Goal: Task Accomplishment & Management: Manage account settings

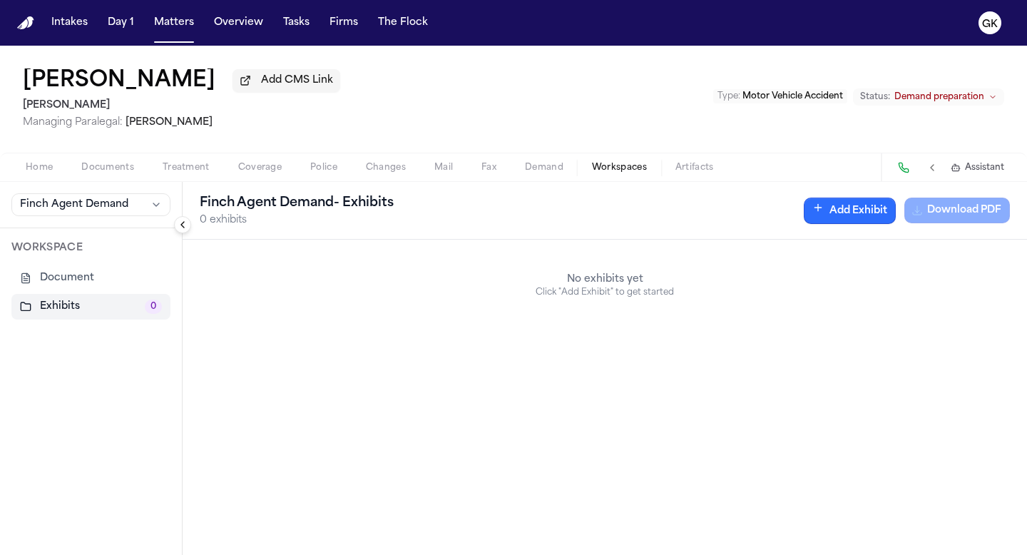
click at [858, 208] on button "Add Exhibit" at bounding box center [850, 211] width 92 height 26
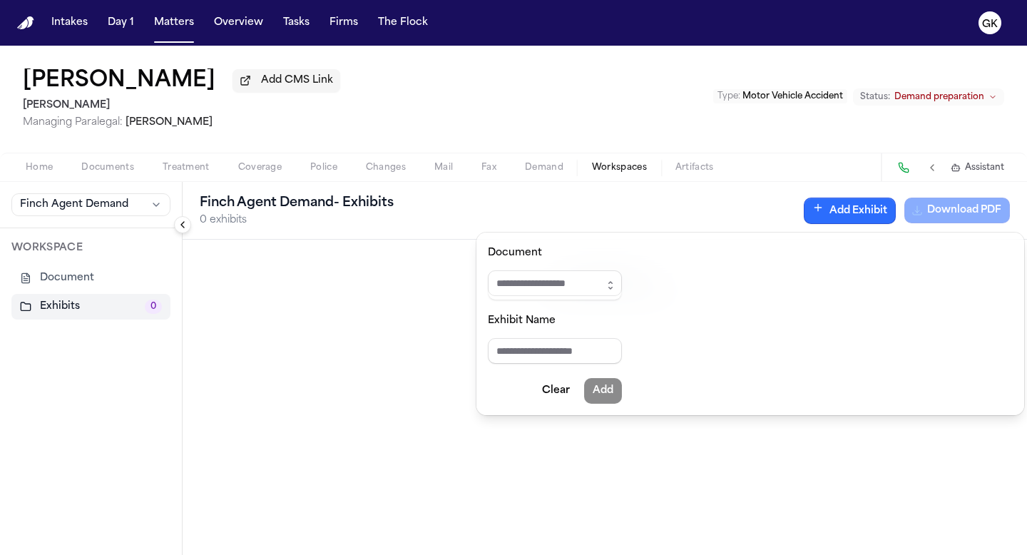
click at [622, 278] on button "button" at bounding box center [610, 285] width 23 height 30
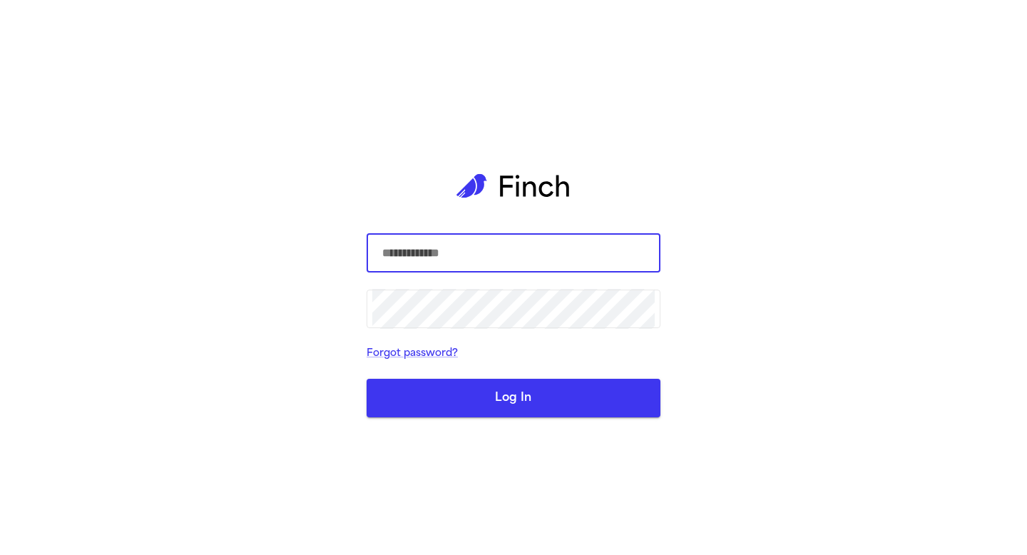
type input "**********"
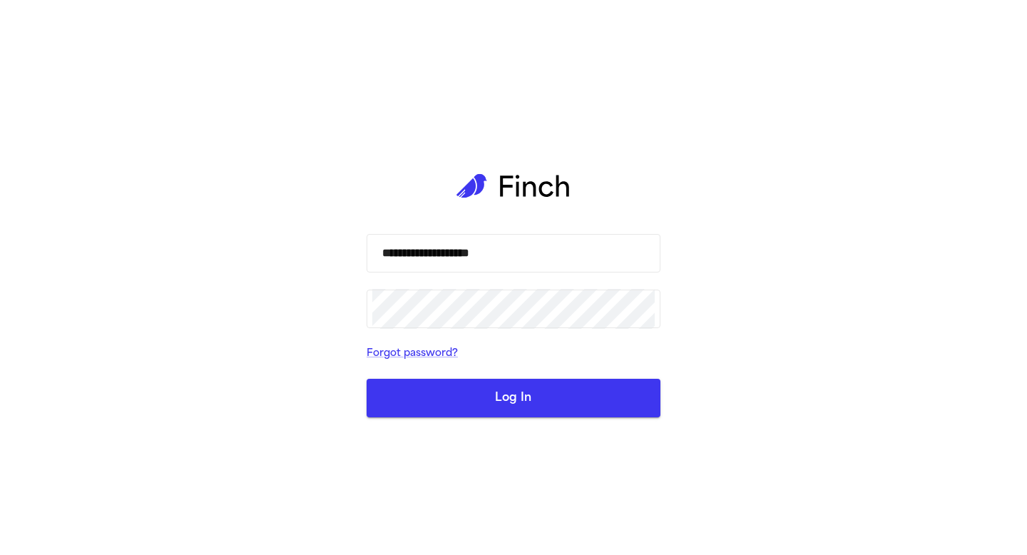
click at [426, 392] on button "Log In" at bounding box center [514, 398] width 294 height 39
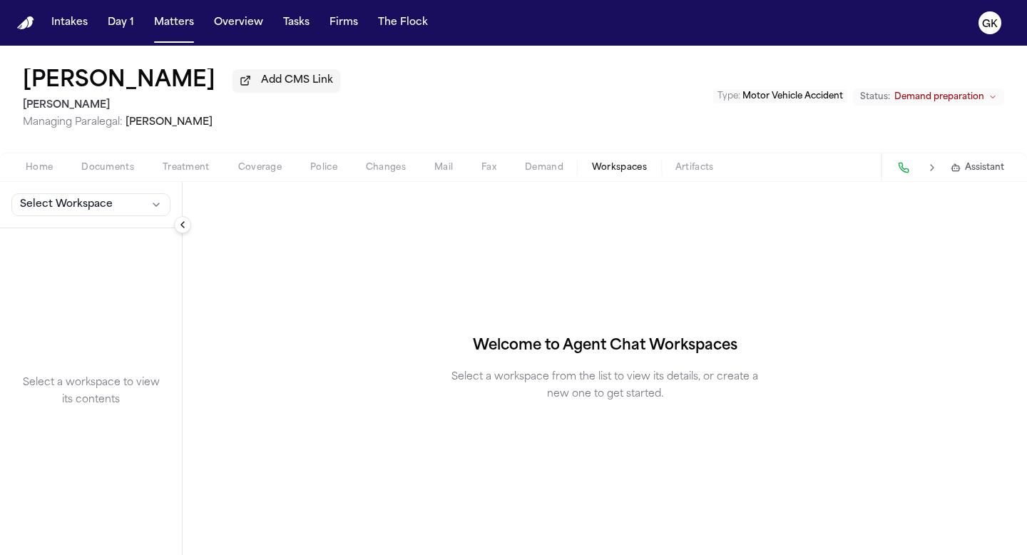
click at [634, 106] on div "[PERSON_NAME] Add CMS Link [PERSON_NAME] Managing Paralegal: [PERSON_NAME] Type…" at bounding box center [513, 99] width 1027 height 107
click at [70, 220] on div "Select Workspace" at bounding box center [91, 205] width 182 height 46
click at [71, 204] on span "Select Workspace" at bounding box center [66, 205] width 93 height 14
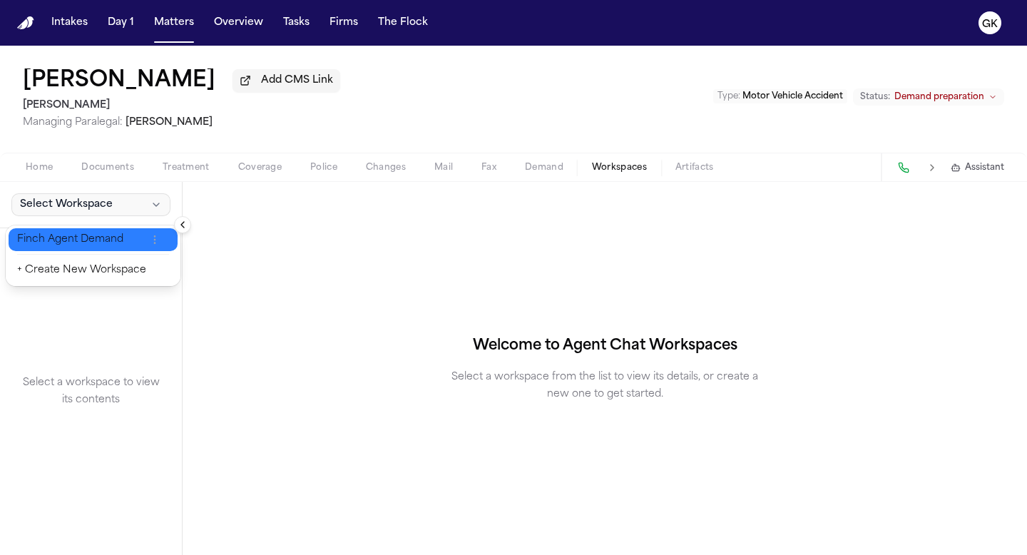
click at [76, 235] on span "Finch Agent Demand" at bounding box center [81, 240] width 129 height 14
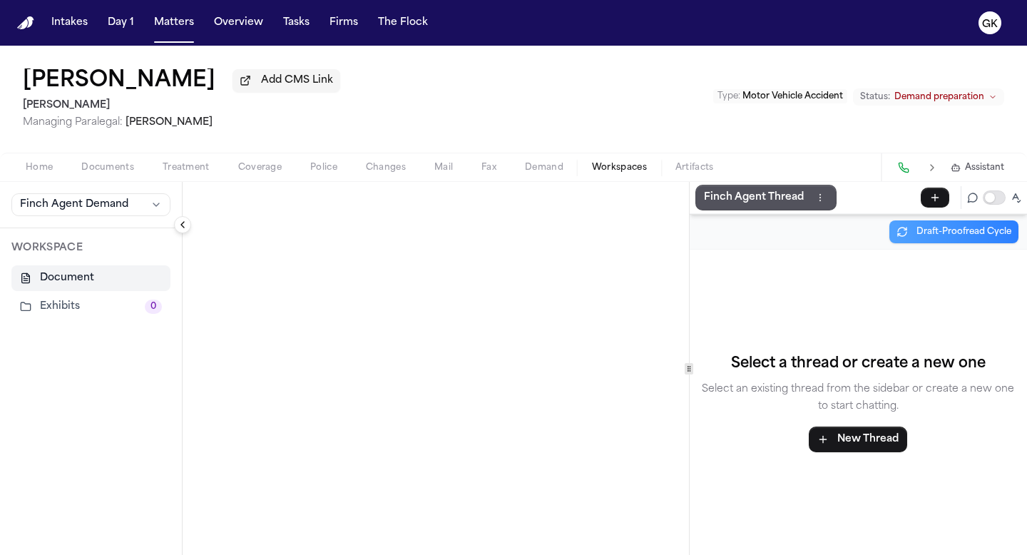
click at [94, 314] on button "Exhibits 0" at bounding box center [90, 307] width 159 height 26
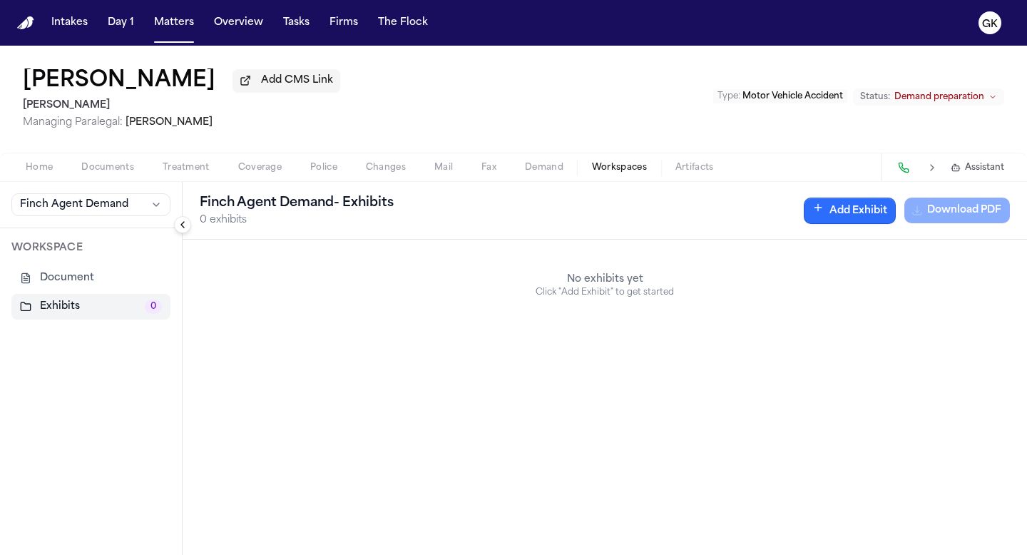
click at [824, 216] on button "Add Exhibit" at bounding box center [850, 211] width 92 height 26
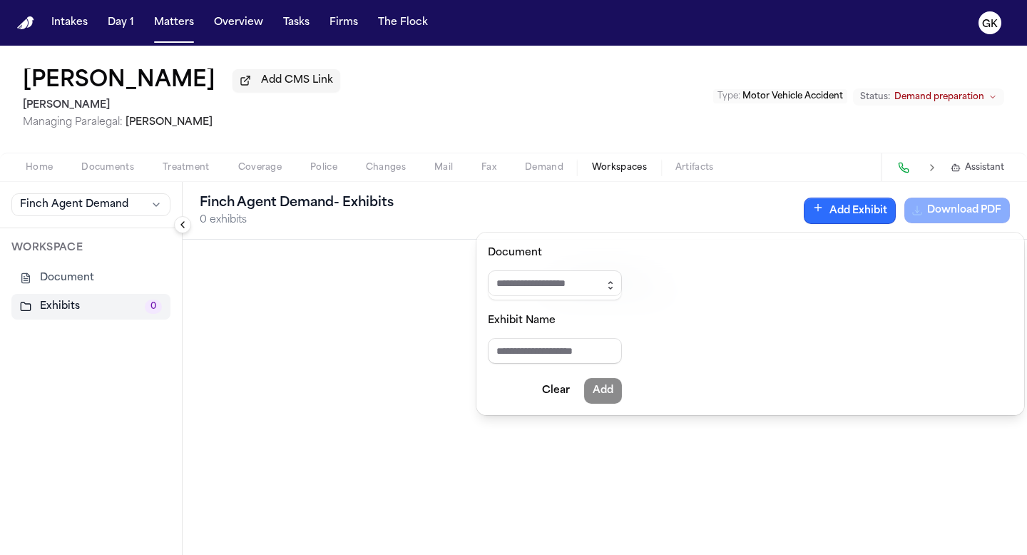
click at [616, 285] on icon "button" at bounding box center [610, 285] width 11 height 11
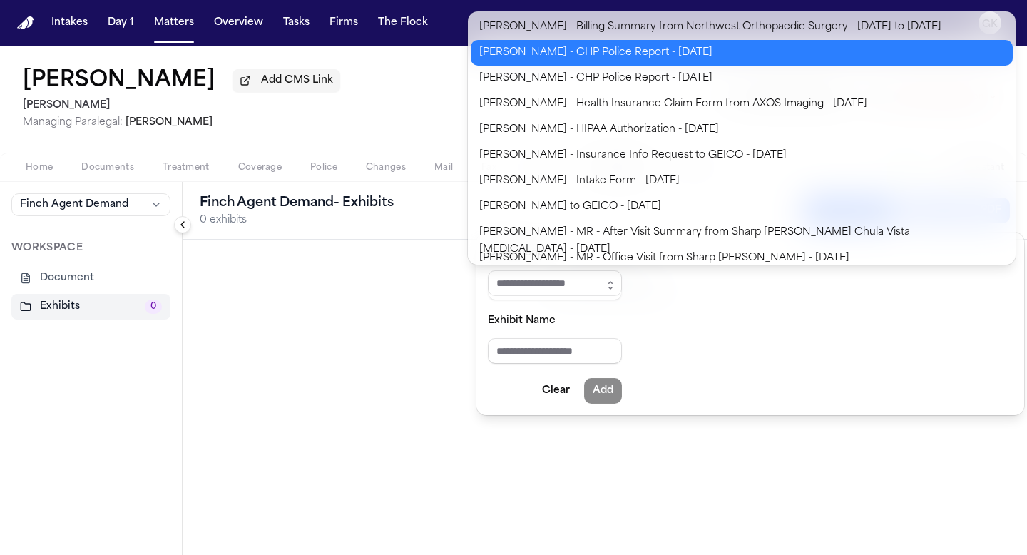
type input "**********"
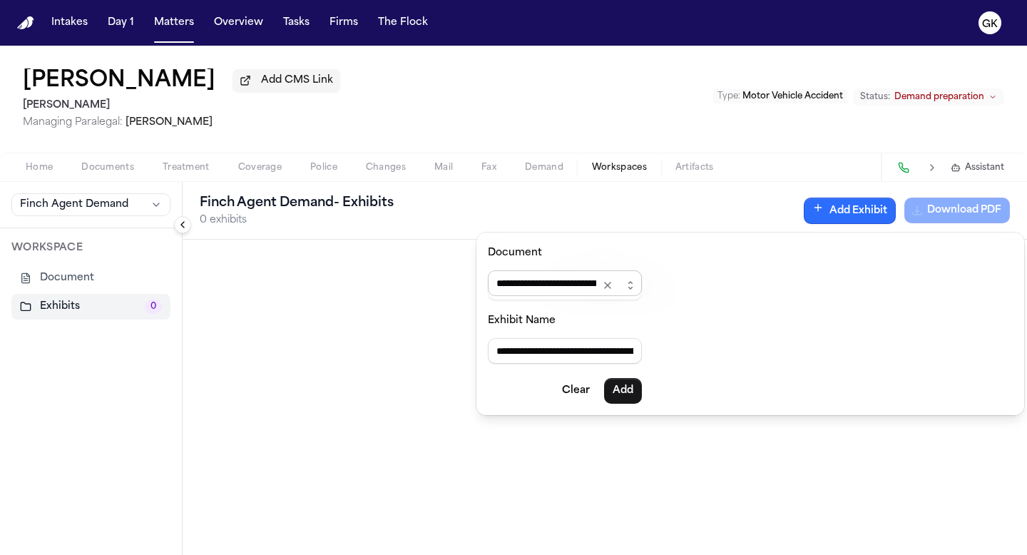
drag, startPoint x: 558, startPoint y: 281, endPoint x: 457, endPoint y: 272, distance: 101.7
click at [457, 272] on body "**********" at bounding box center [513, 277] width 1027 height 555
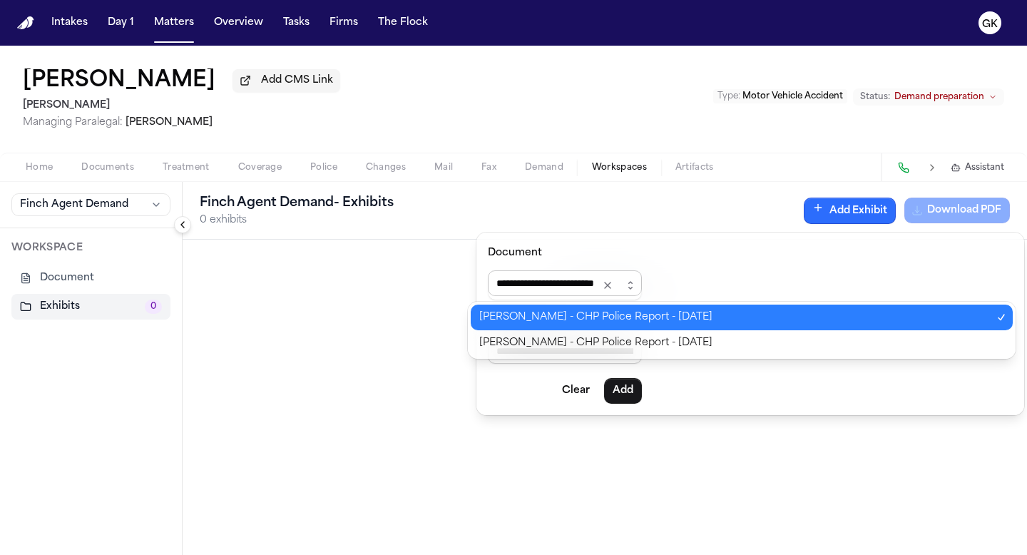
scroll to position [0, 21]
drag, startPoint x: 595, startPoint y: 280, endPoint x: 753, endPoint y: 299, distance: 159.5
click at [753, 300] on div "**********" at bounding box center [751, 324] width 548 height 183
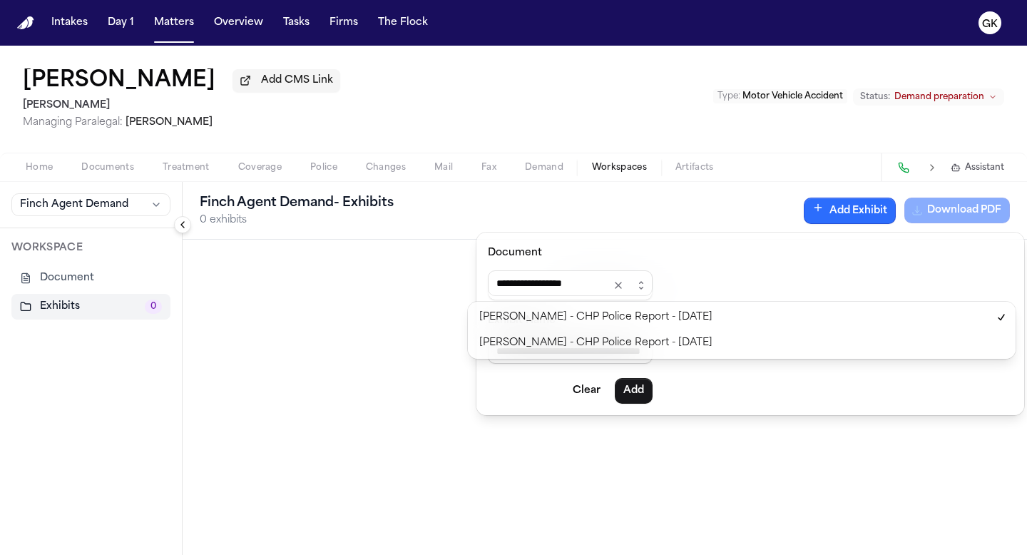
type input "**********"
click at [641, 392] on form "**********" at bounding box center [570, 324] width 165 height 160
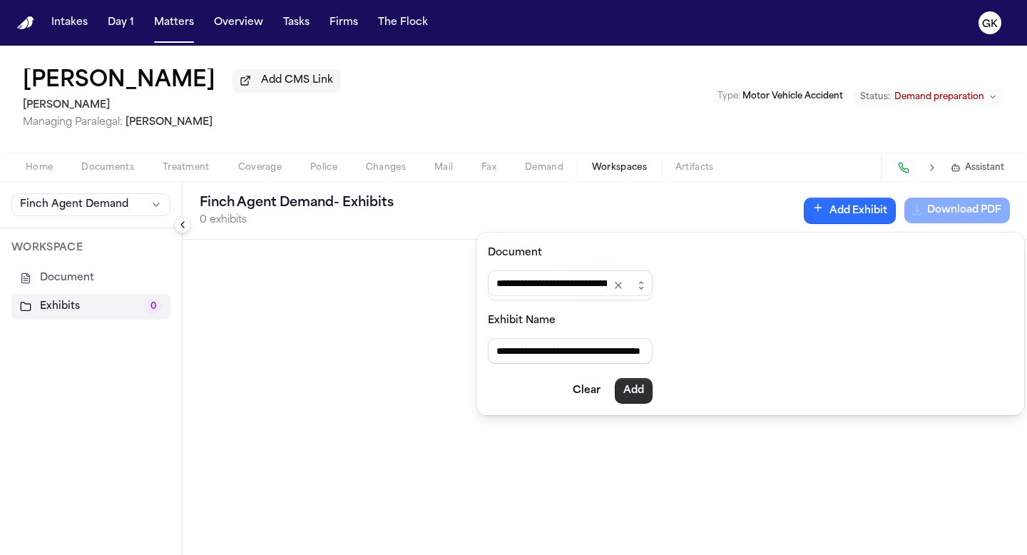
click at [634, 399] on button "Add" at bounding box center [634, 391] width 38 height 26
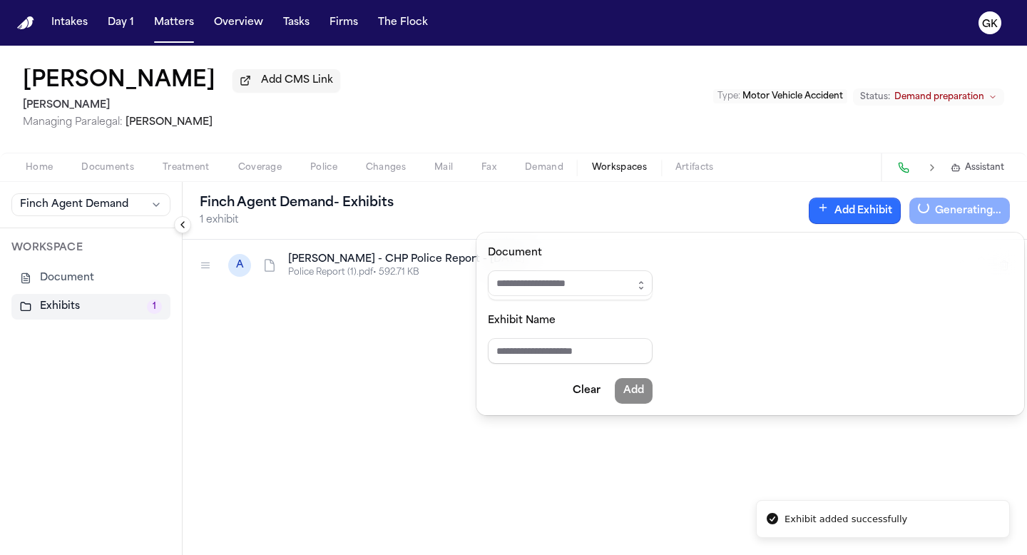
click at [838, 215] on button "Add Exhibit" at bounding box center [855, 211] width 92 height 26
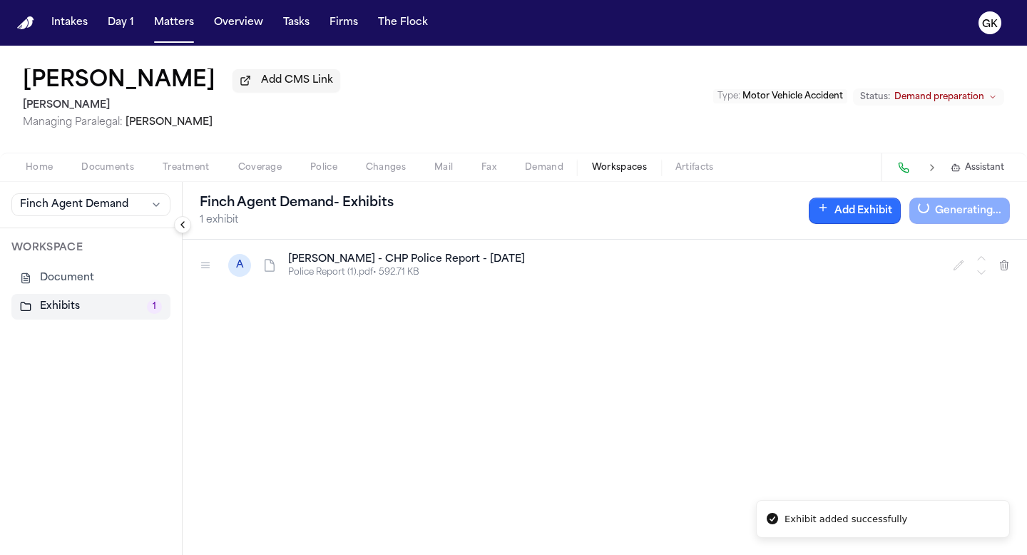
click at [860, 220] on button "Add Exhibit" at bounding box center [855, 211] width 92 height 26
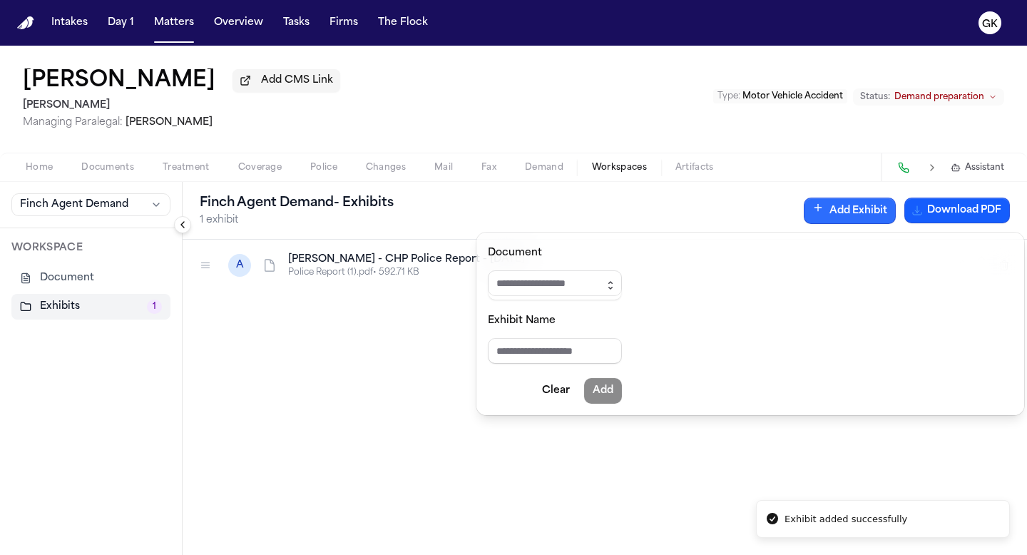
click at [620, 273] on button "button" at bounding box center [610, 285] width 23 height 30
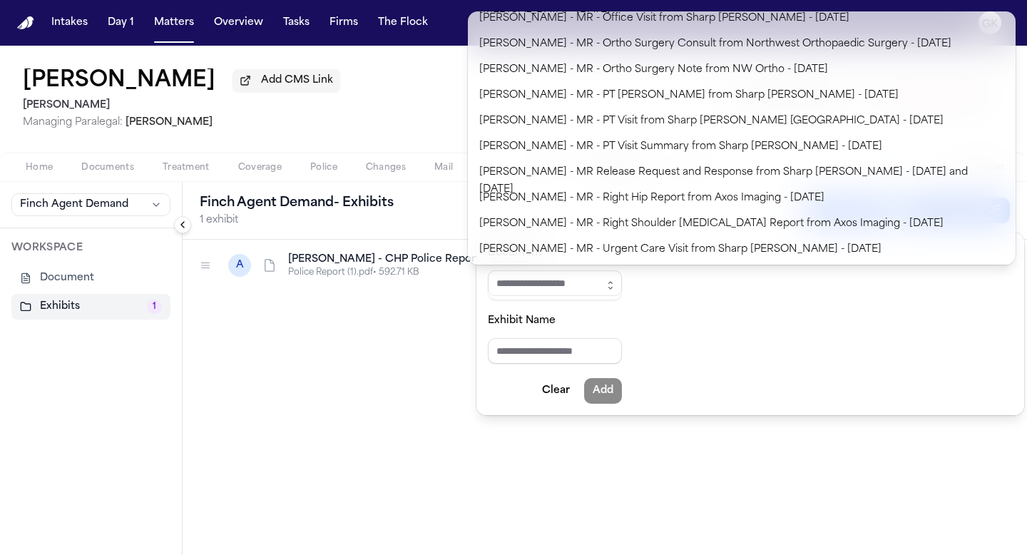
scroll to position [369, 0]
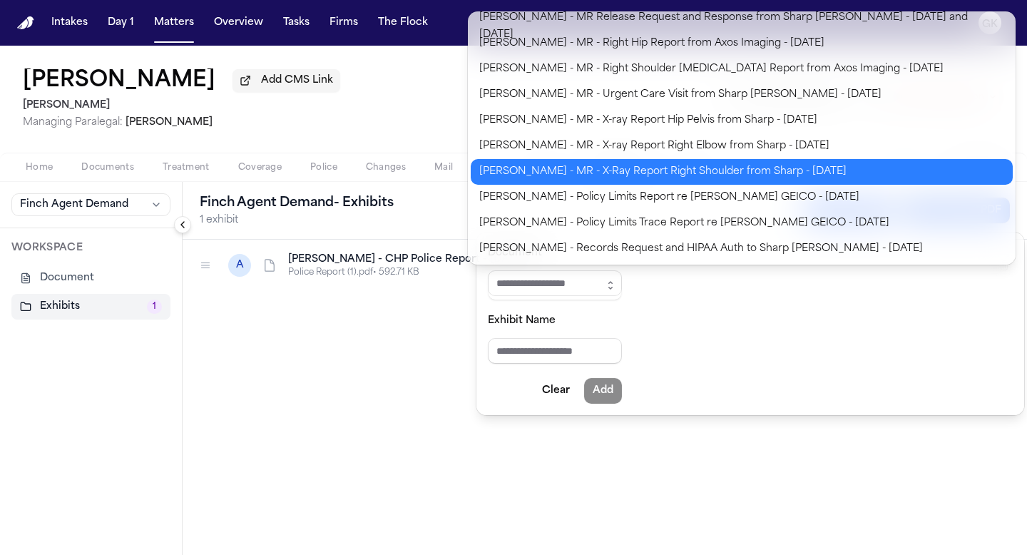
type input "**********"
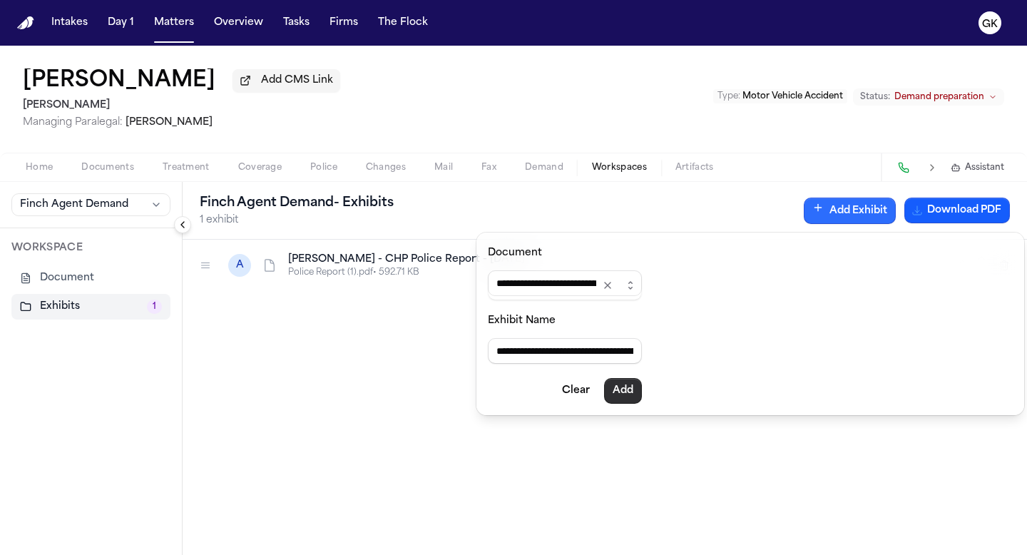
click at [635, 383] on button "Add" at bounding box center [623, 391] width 38 height 26
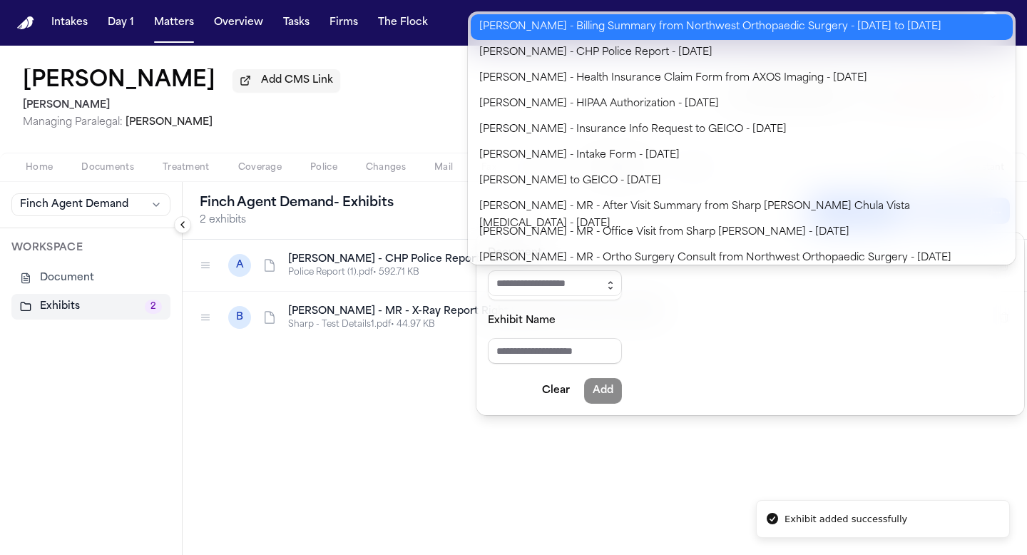
click at [616, 280] on icon "button" at bounding box center [610, 285] width 11 height 11
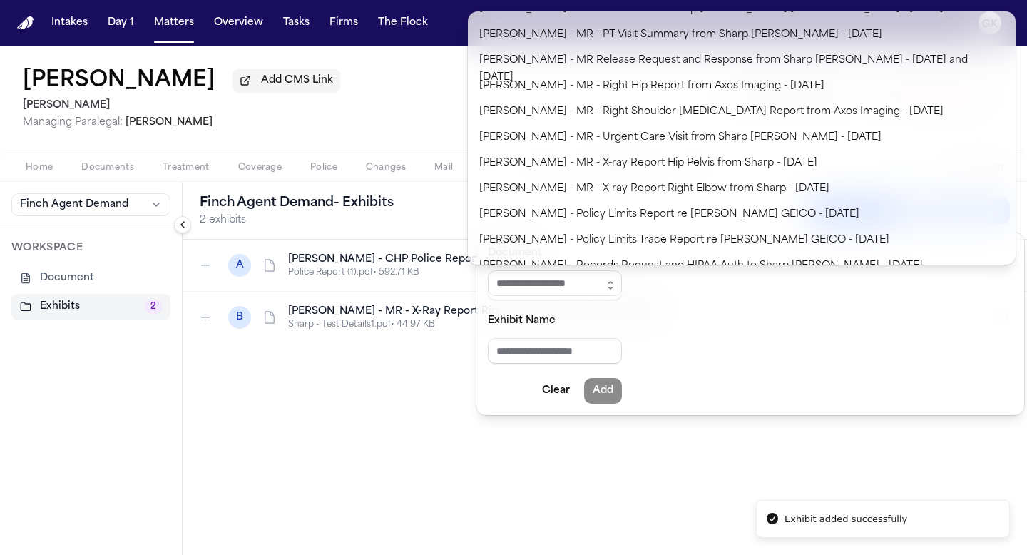
scroll to position [343, 0]
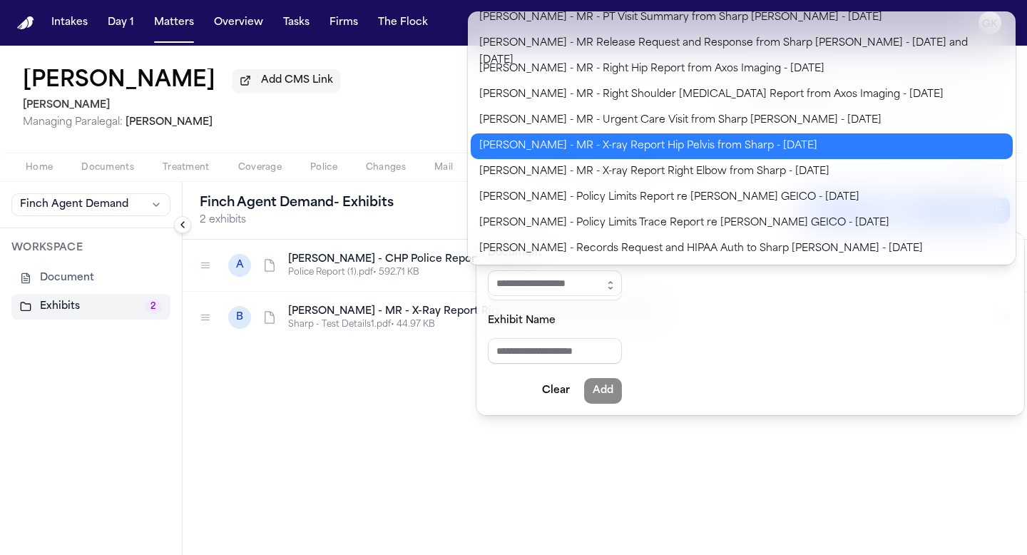
type input "**********"
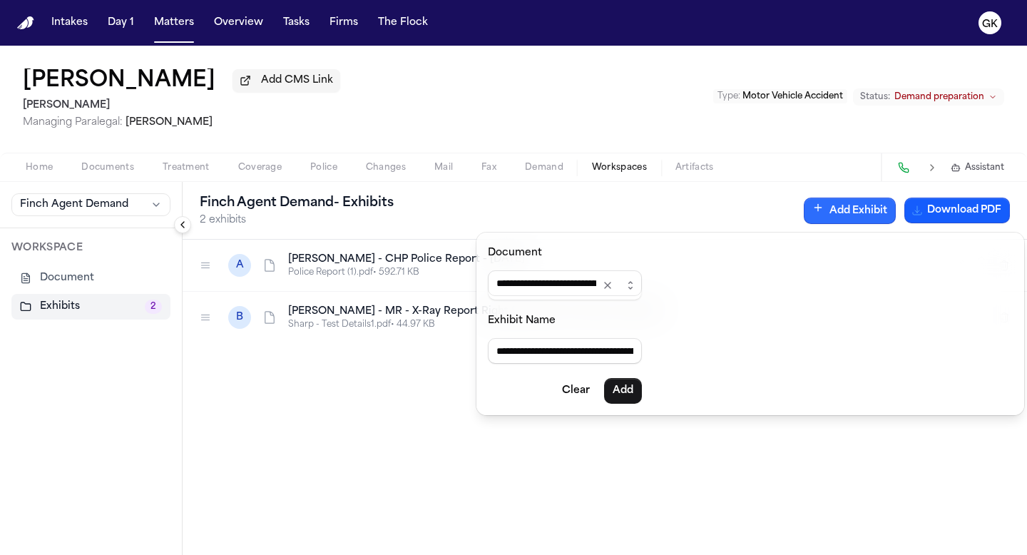
click at [683, 147] on body "**********" at bounding box center [513, 277] width 1027 height 555
click at [642, 397] on button "Add" at bounding box center [623, 391] width 38 height 26
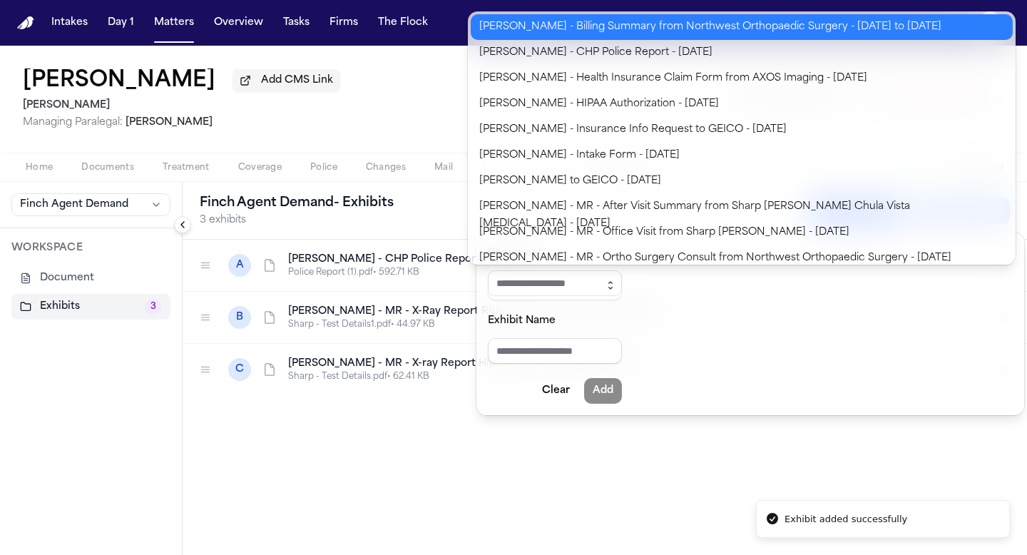
click at [621, 290] on button "button" at bounding box center [610, 285] width 23 height 30
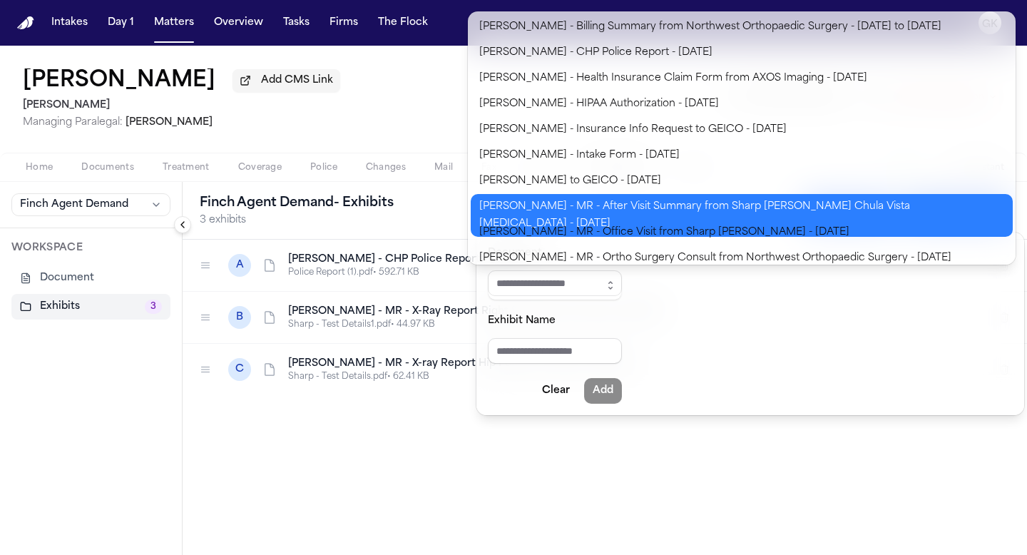
type input "**********"
click at [633, 214] on body "**********" at bounding box center [513, 277] width 1027 height 555
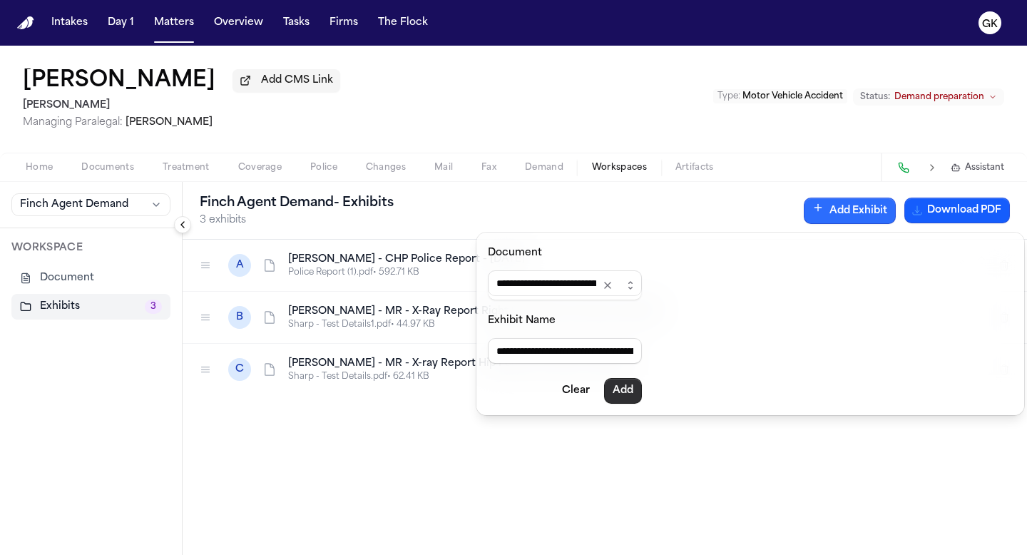
click at [637, 390] on button "Add" at bounding box center [623, 391] width 38 height 26
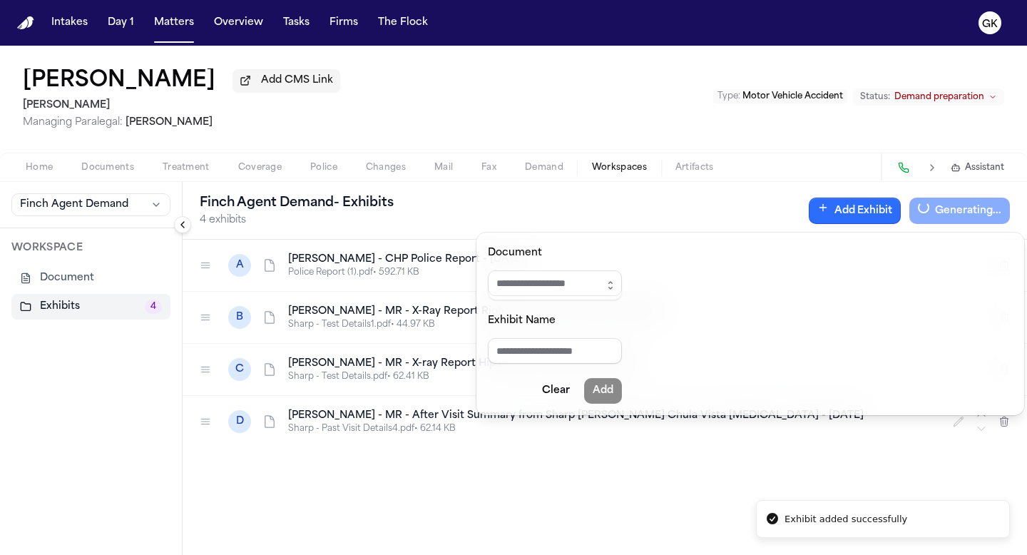
click at [851, 217] on button "Add Exhibit" at bounding box center [855, 211] width 92 height 26
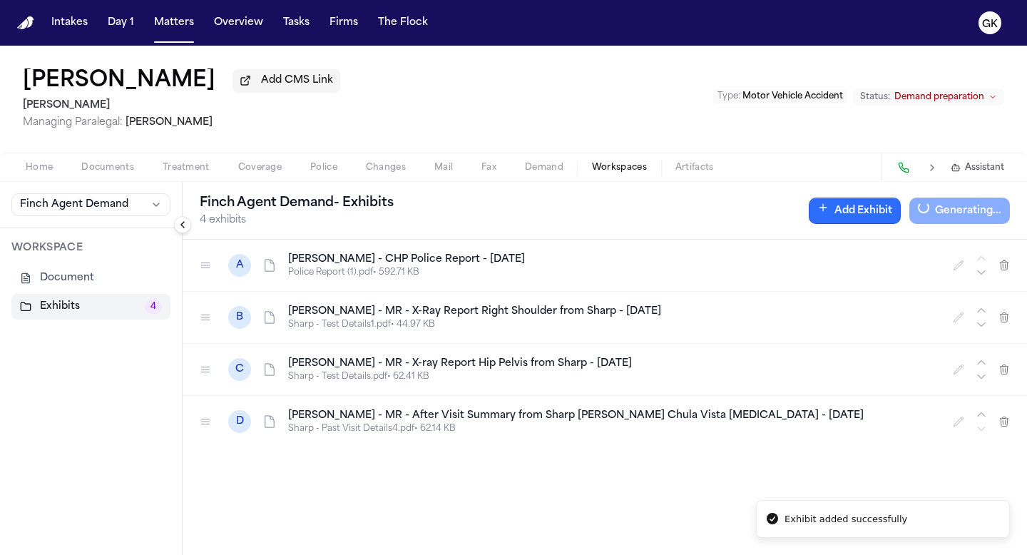
click at [868, 219] on button "Add Exhibit" at bounding box center [855, 211] width 92 height 26
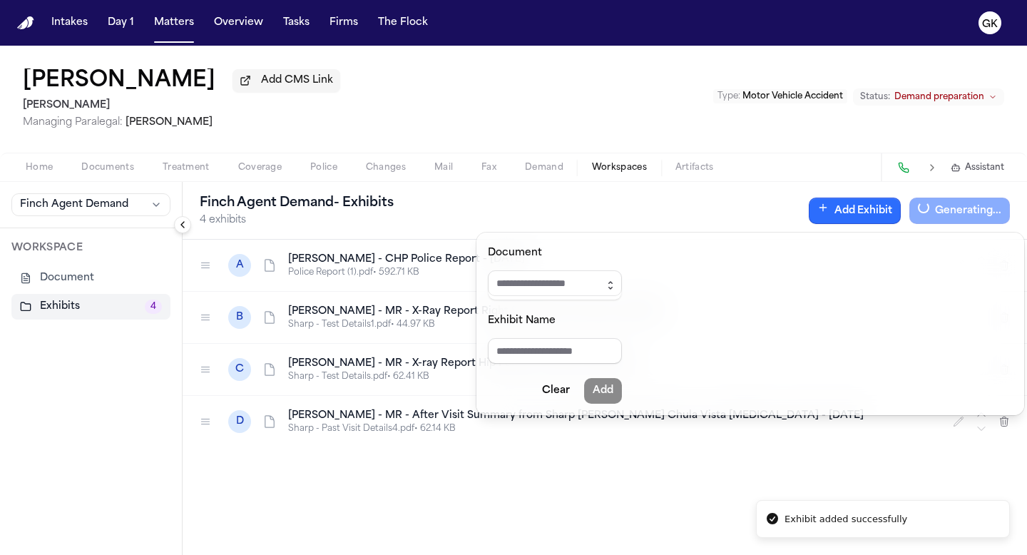
click at [616, 290] on icon "button" at bounding box center [610, 285] width 11 height 11
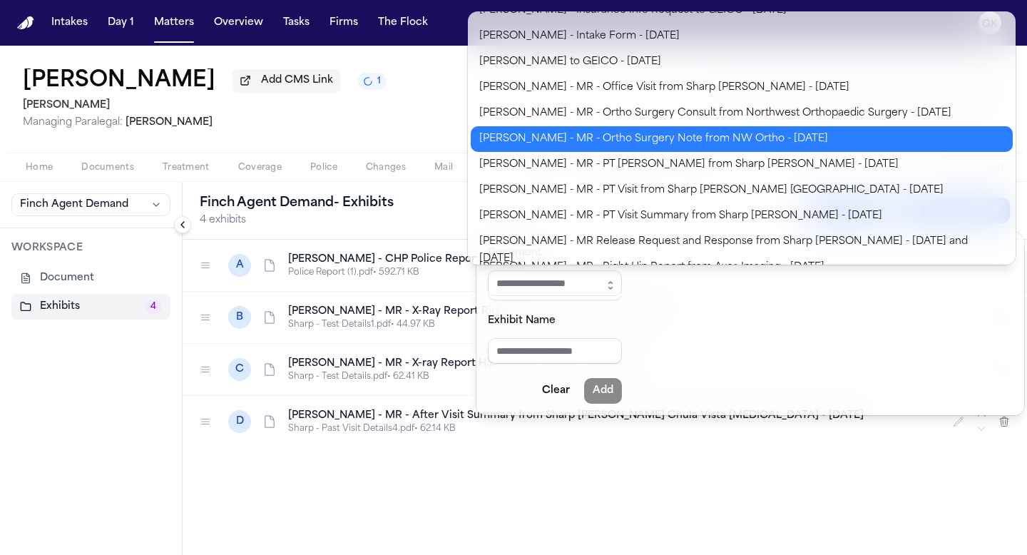
scroll to position [136, 0]
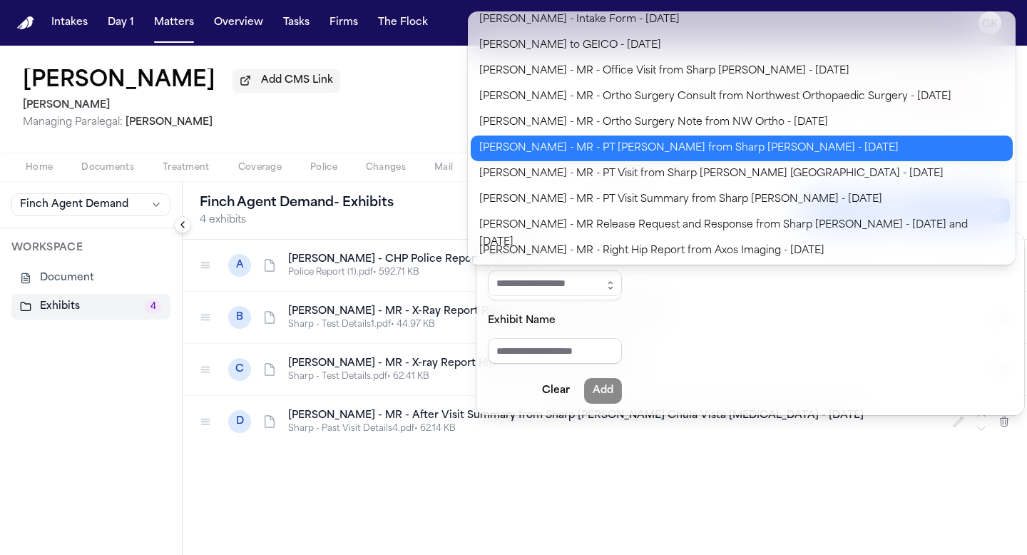
type input "**********"
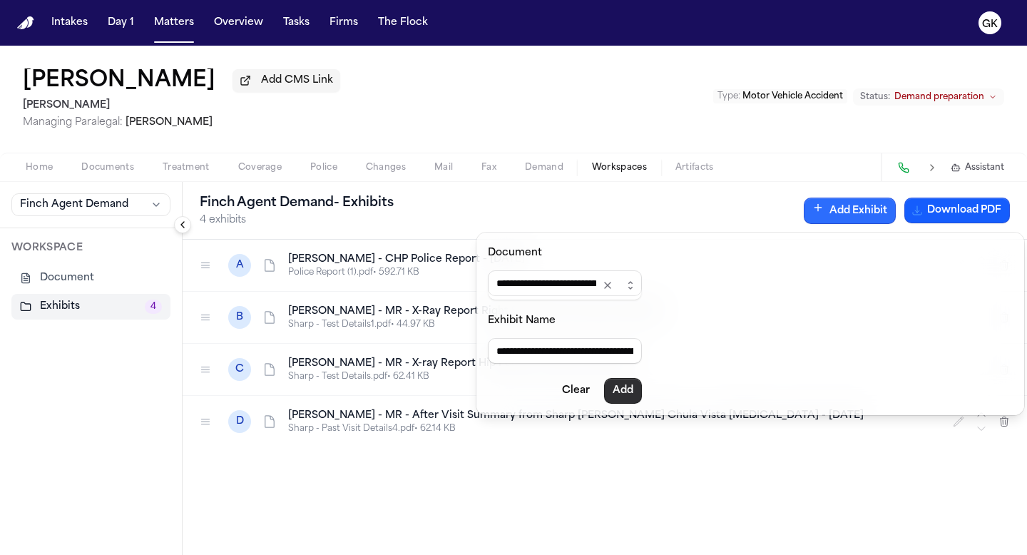
click at [636, 395] on button "Add" at bounding box center [623, 391] width 38 height 26
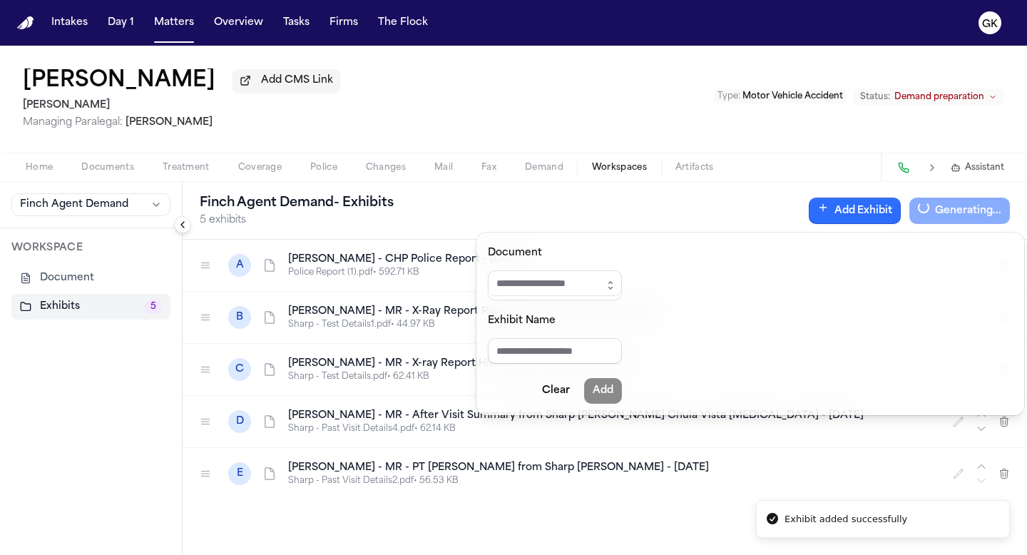
click at [863, 216] on button "Add Exhibit" at bounding box center [855, 211] width 92 height 26
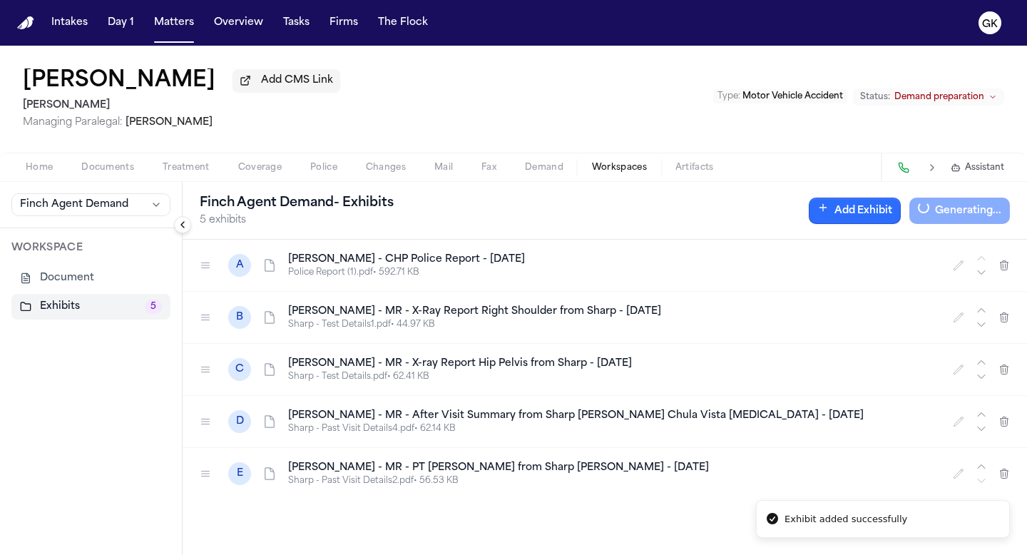
click at [829, 213] on icon "button" at bounding box center [823, 207] width 11 height 11
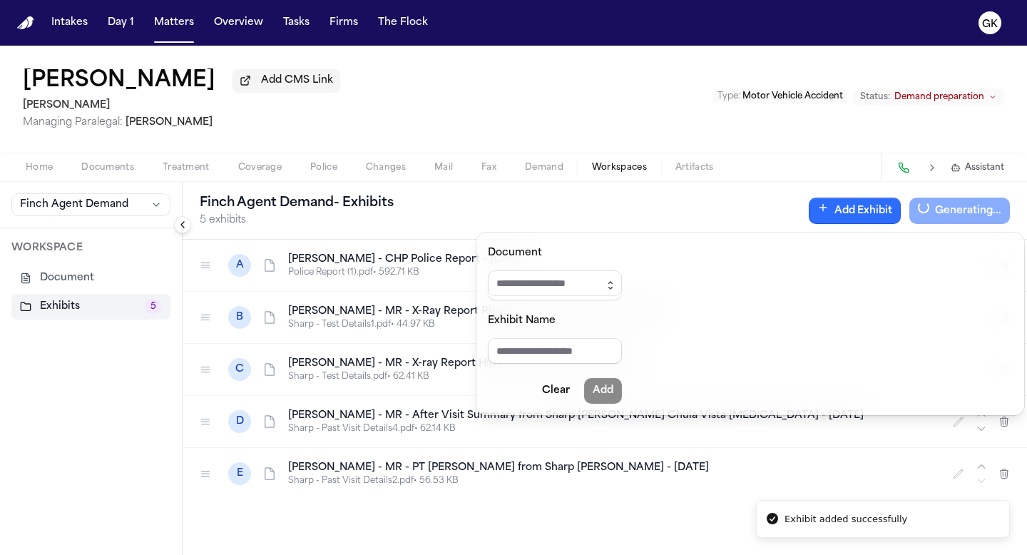
click at [616, 280] on icon "button" at bounding box center [610, 285] width 11 height 11
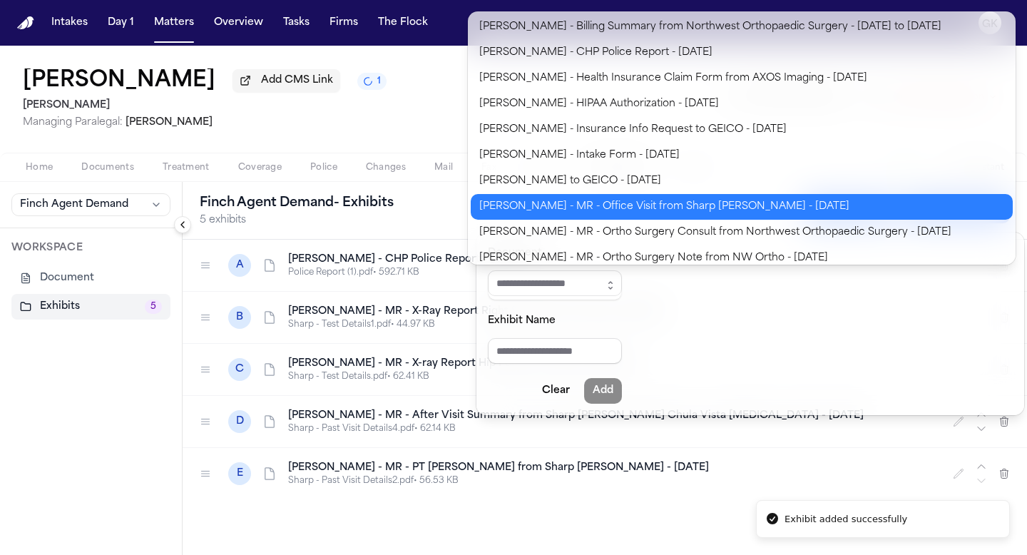
scroll to position [266, 0]
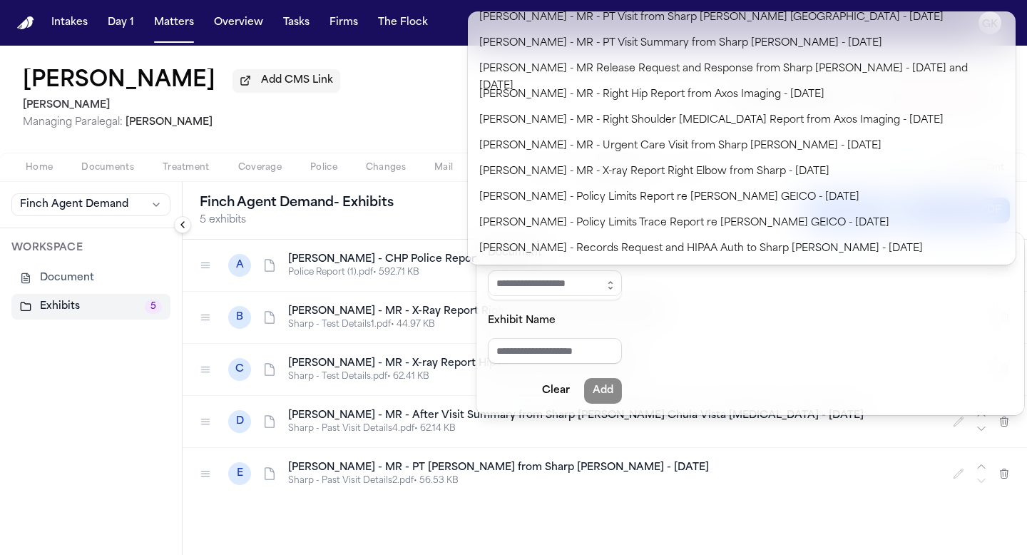
click at [574, 396] on form "Document Exhibit Name Clear Add" at bounding box center [555, 324] width 134 height 160
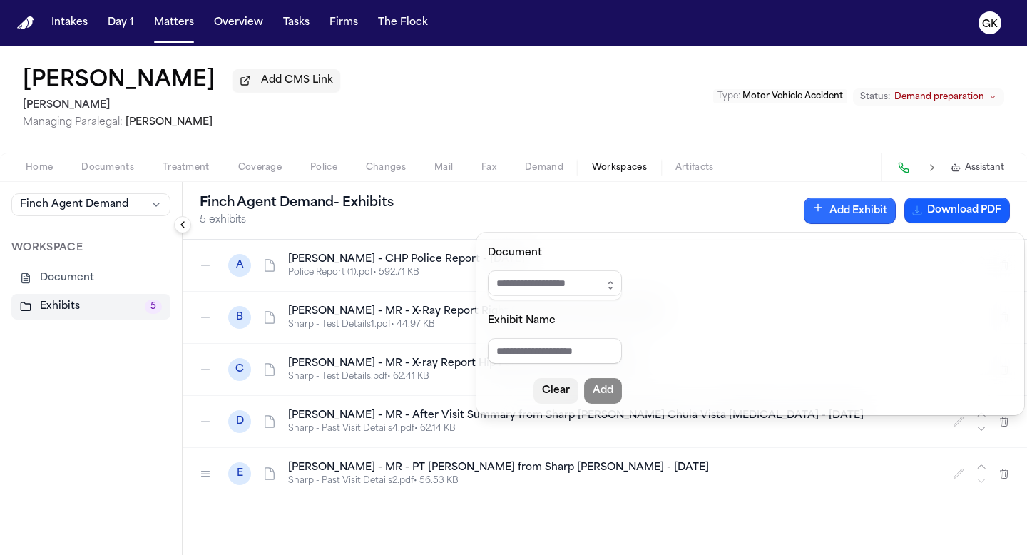
click at [574, 396] on button "Clear" at bounding box center [556, 391] width 45 height 26
click at [616, 291] on button "button" at bounding box center [610, 285] width 23 height 30
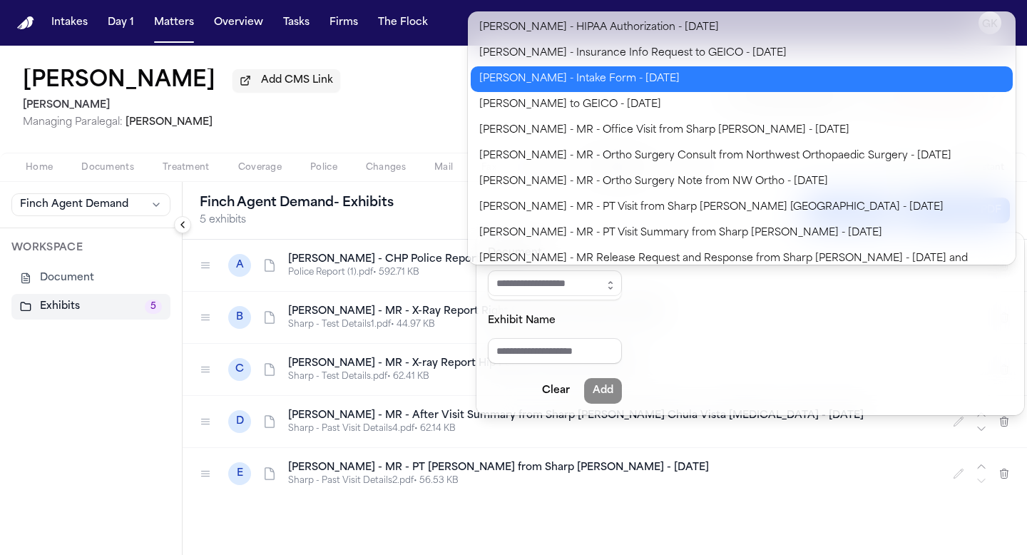
scroll to position [78, 0]
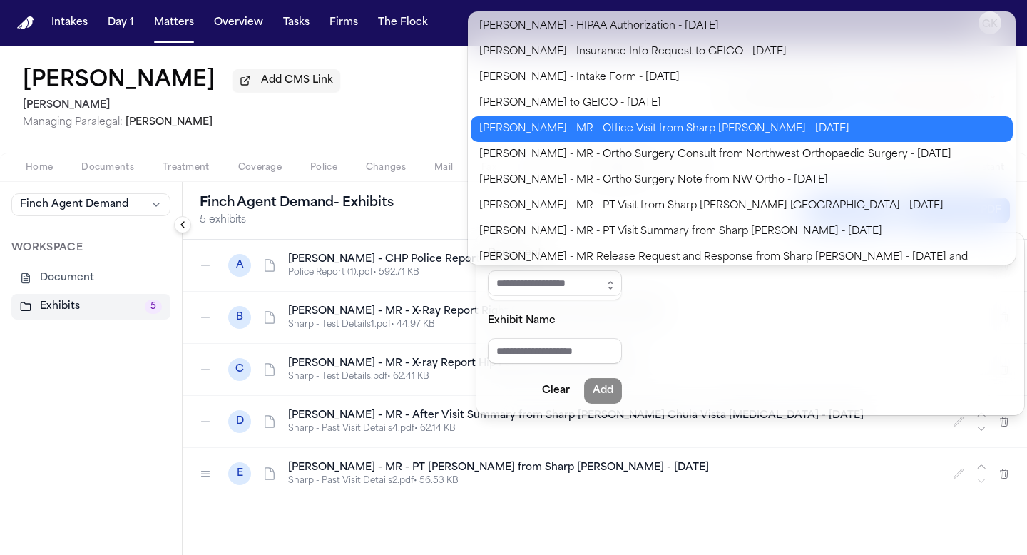
type input "**********"
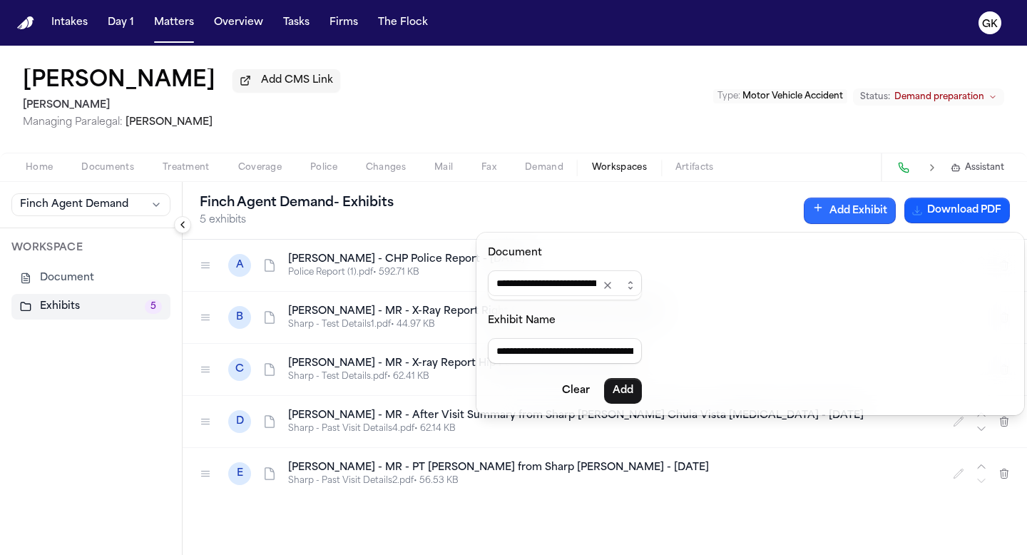
click at [763, 127] on body "**********" at bounding box center [513, 277] width 1027 height 555
click at [635, 389] on button "Add" at bounding box center [623, 391] width 38 height 26
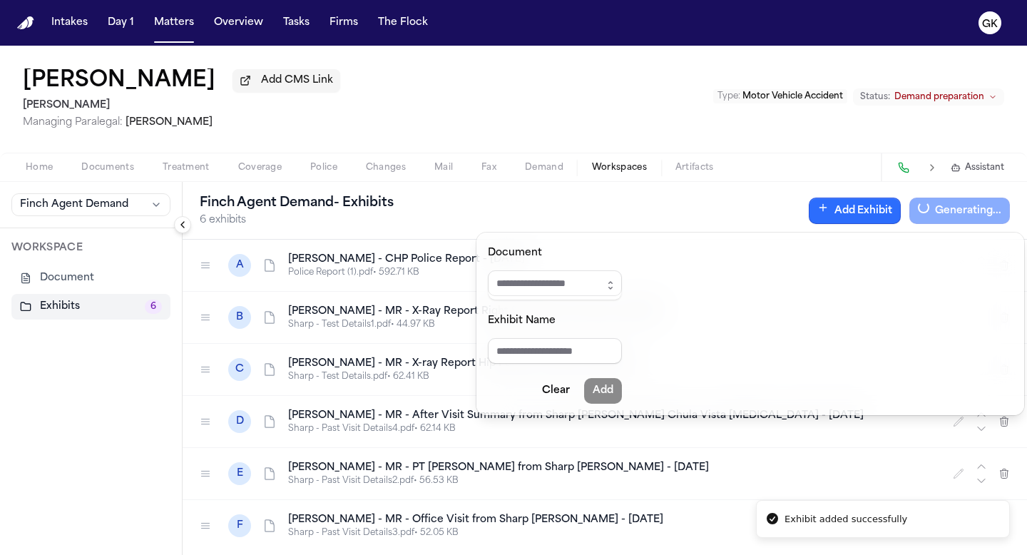
click at [843, 215] on button "Add Exhibit" at bounding box center [855, 211] width 92 height 26
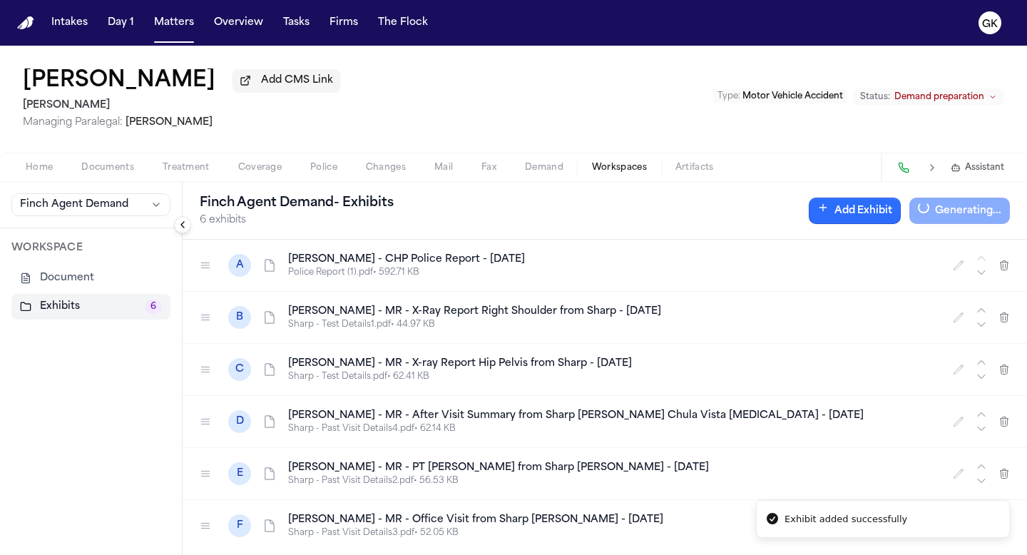
click at [833, 213] on button "Add Exhibit" at bounding box center [855, 211] width 92 height 26
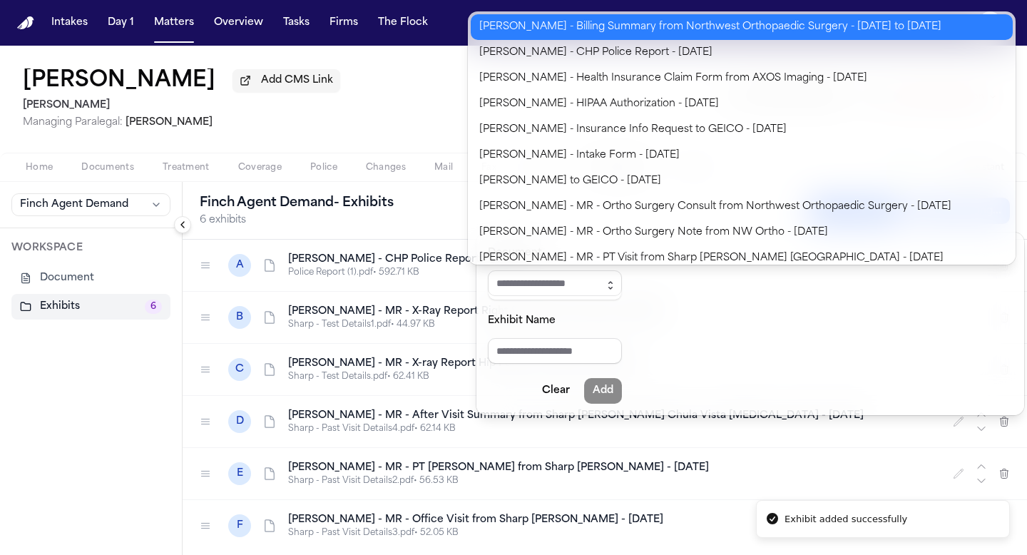
click at [615, 280] on icon "button" at bounding box center [610, 285] width 11 height 11
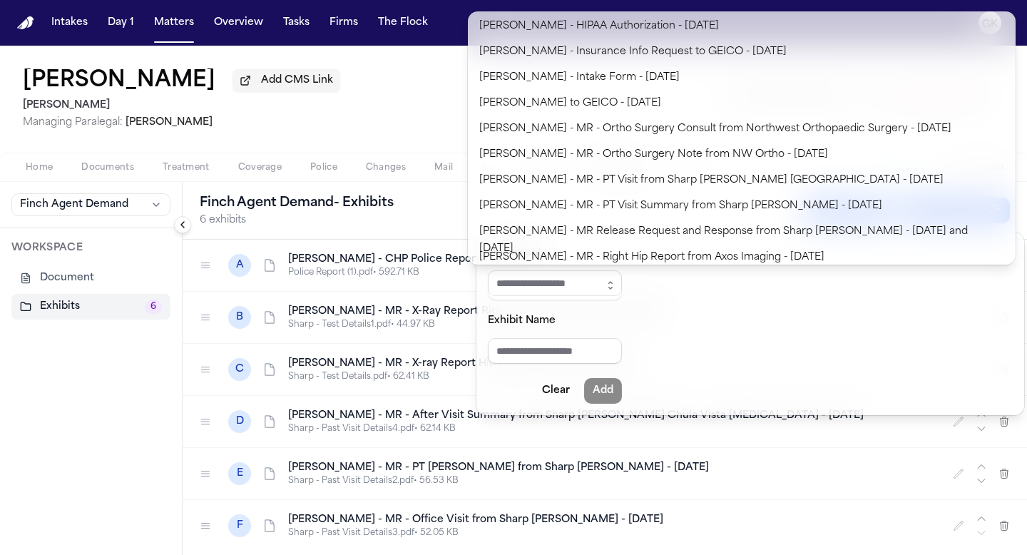
scroll to position [100, 0]
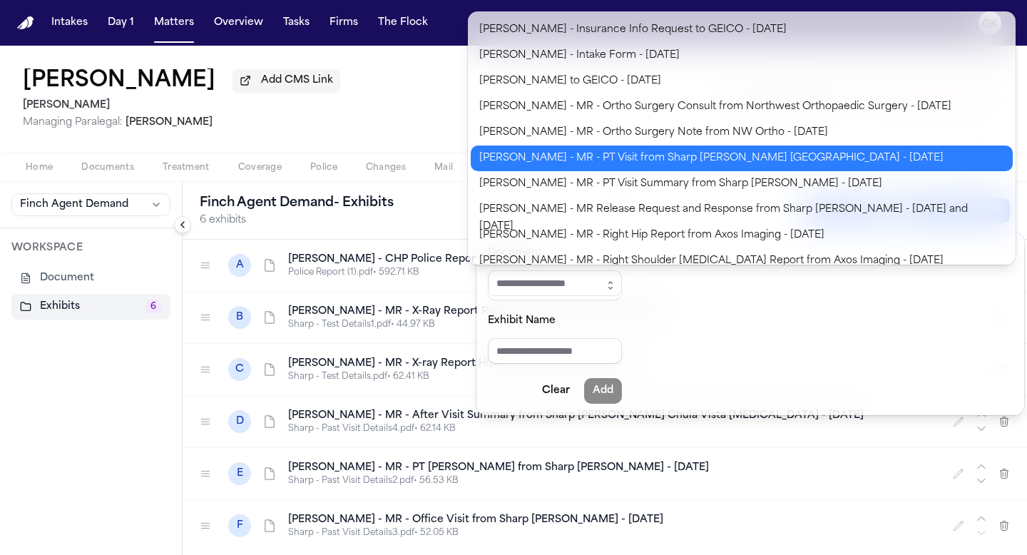
type input "**********"
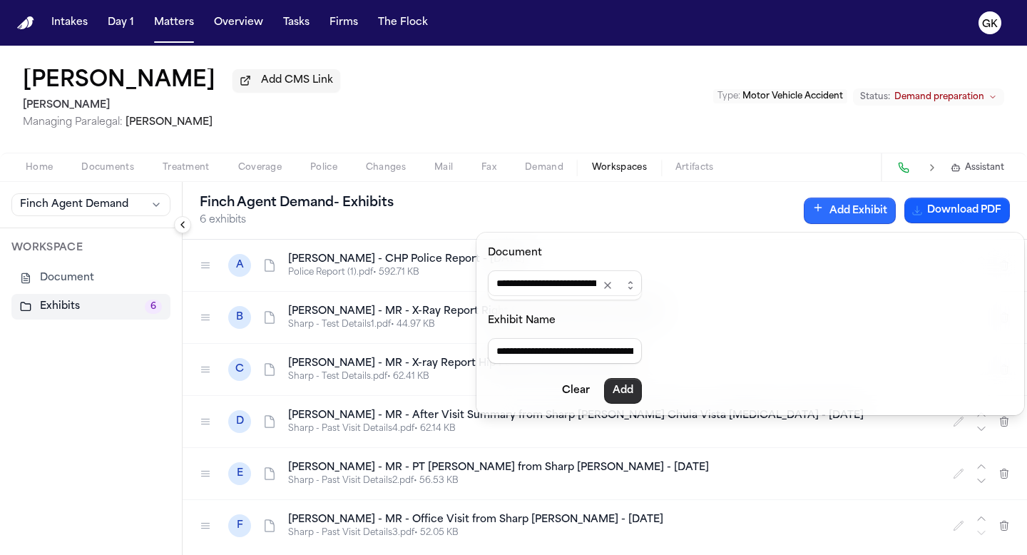
click at [641, 390] on button "Add" at bounding box center [623, 391] width 38 height 26
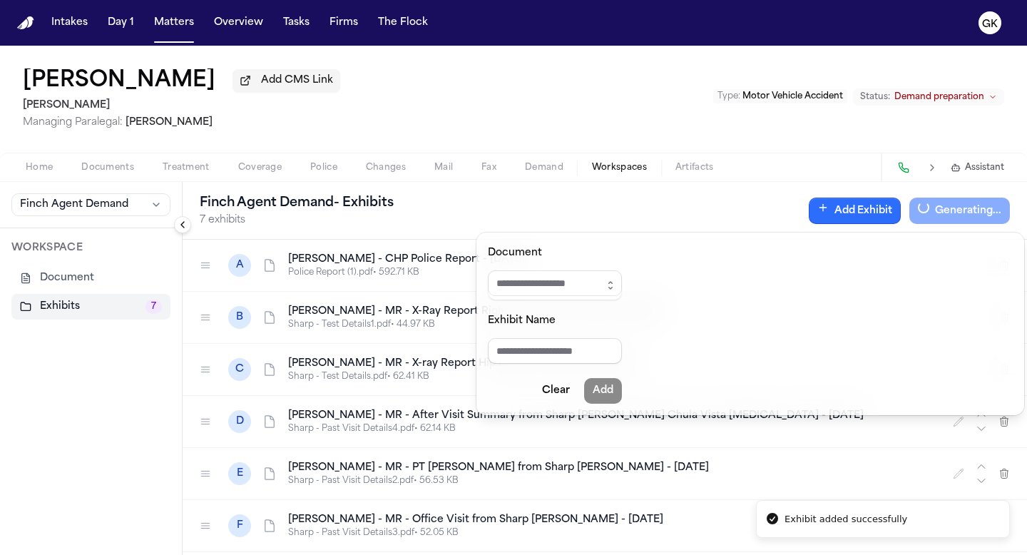
click at [851, 213] on button "Add Exhibit" at bounding box center [855, 211] width 92 height 26
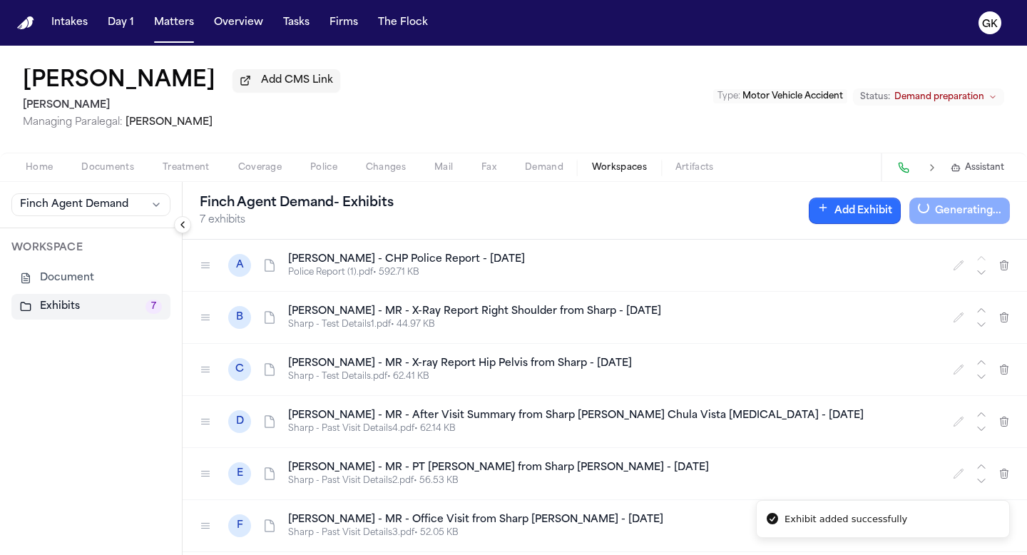
click at [853, 213] on button "Add Exhibit" at bounding box center [855, 211] width 92 height 26
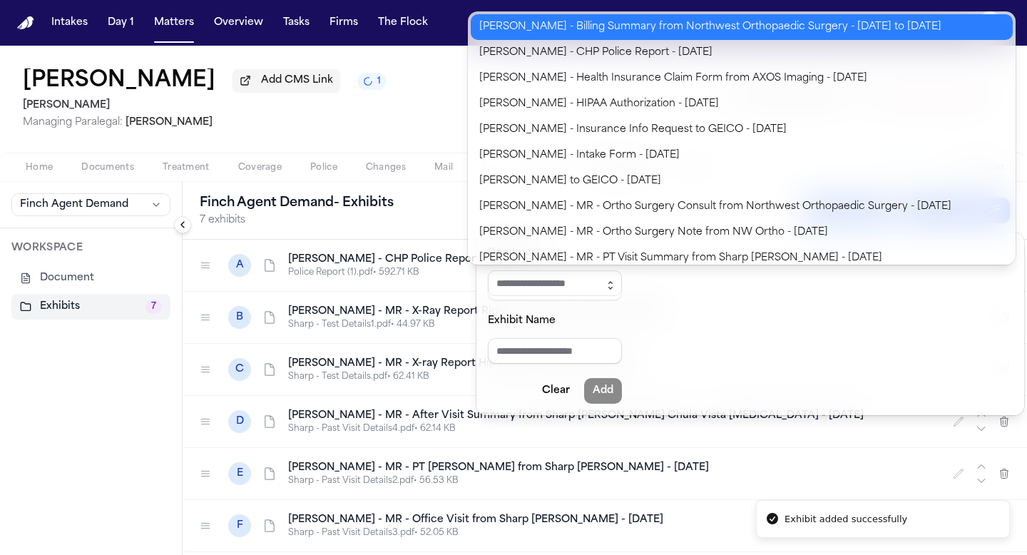
click at [616, 281] on icon "button" at bounding box center [610, 285] width 11 height 11
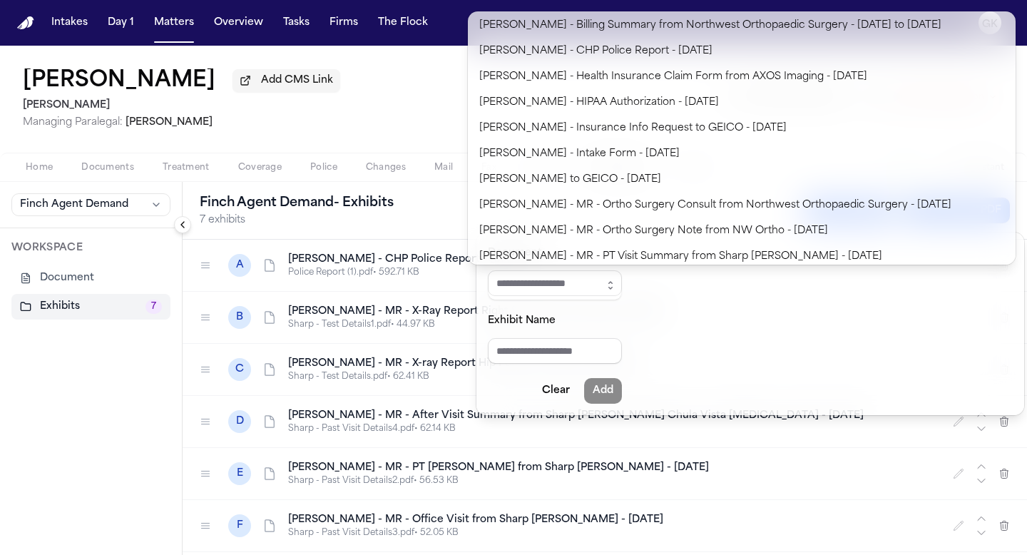
scroll to position [0, 0]
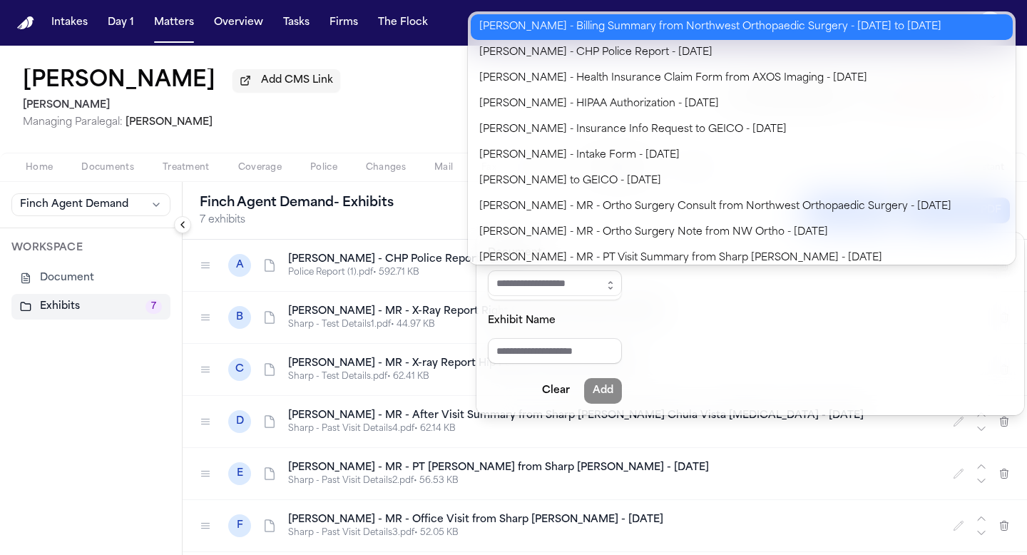
type input "**********"
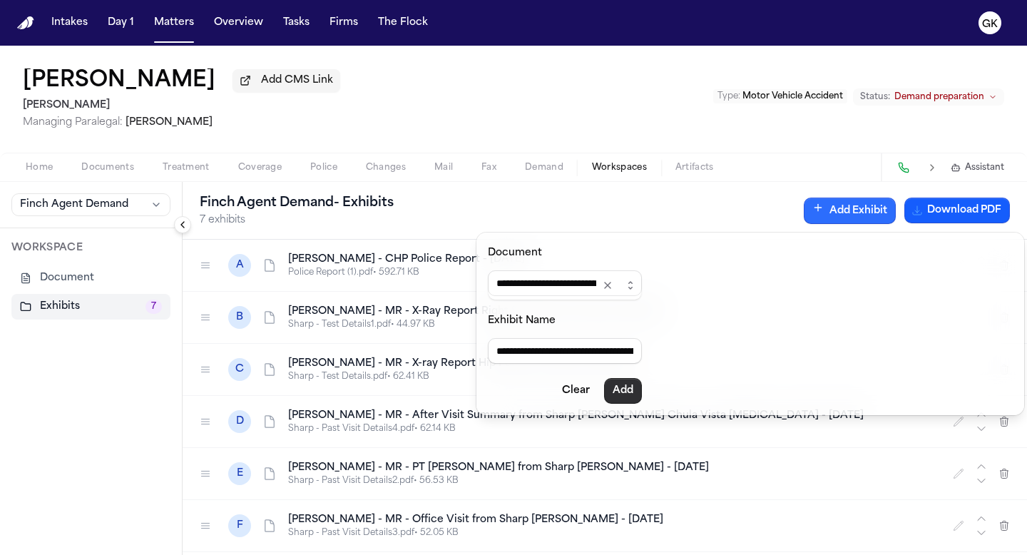
click at [636, 390] on button "Add" at bounding box center [623, 391] width 38 height 26
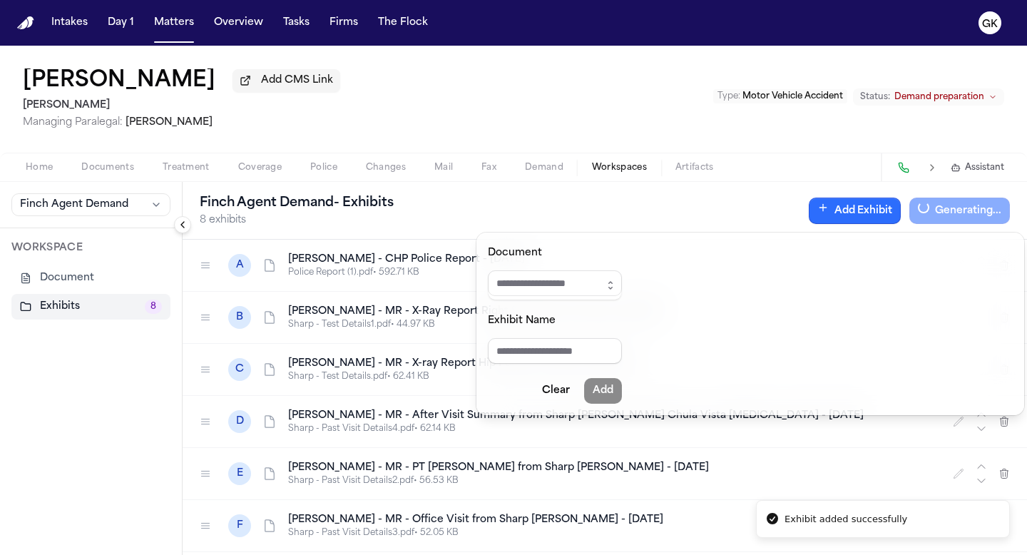
click at [864, 212] on button "Add Exhibit" at bounding box center [855, 211] width 92 height 26
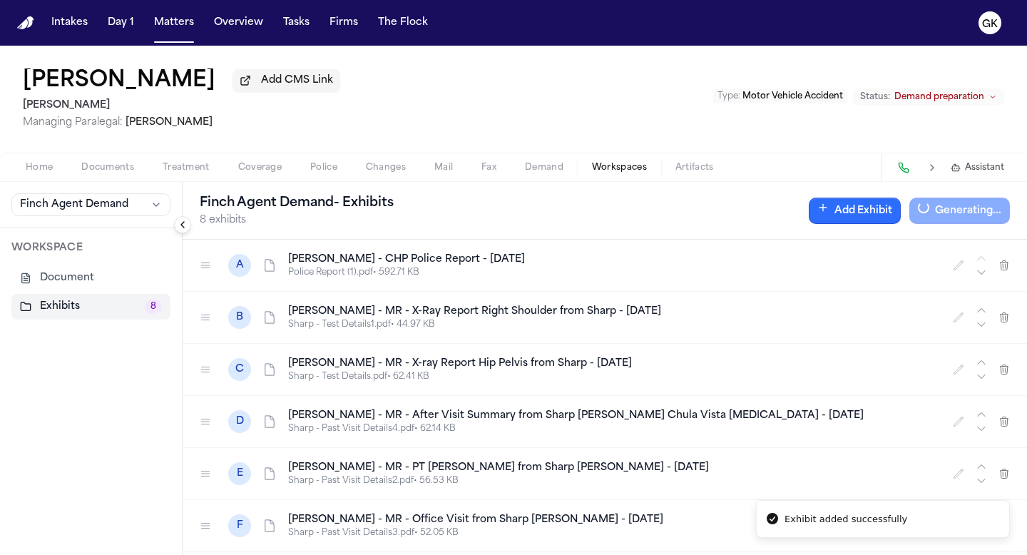
click at [847, 216] on button "Add Exhibit" at bounding box center [855, 211] width 92 height 26
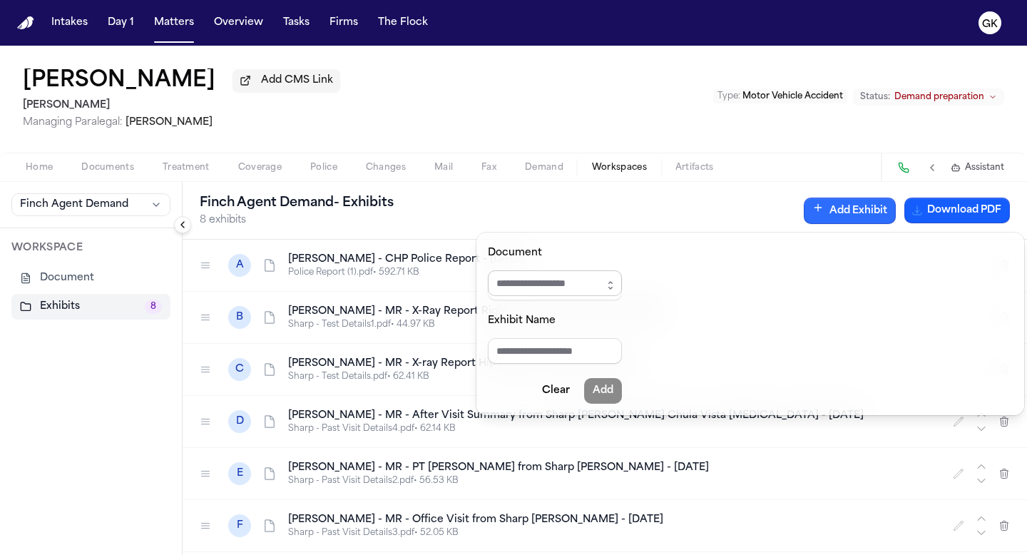
click at [601, 278] on input "Document" at bounding box center [555, 283] width 134 height 26
click at [613, 282] on icon "button" at bounding box center [611, 282] width 4 height 1
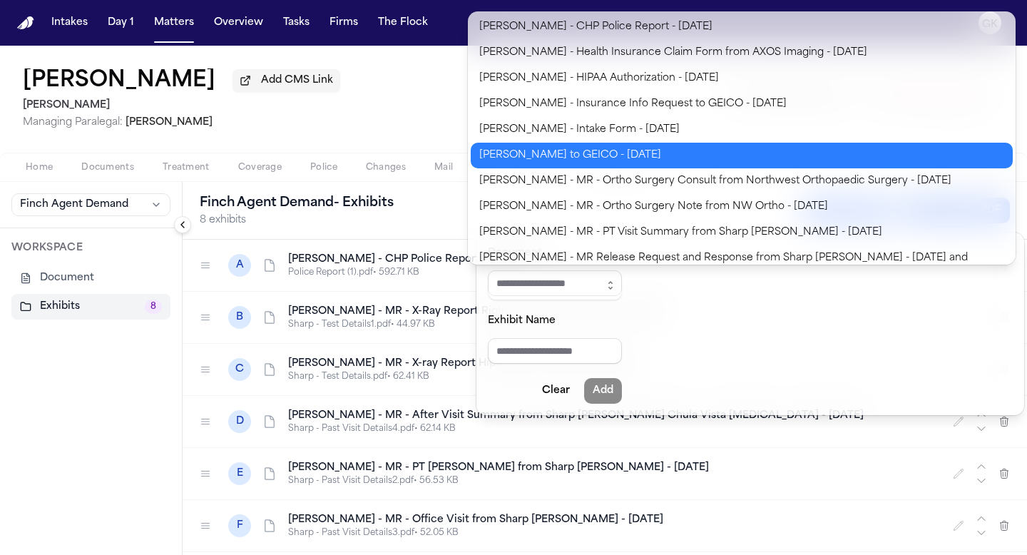
scroll to position [189, 0]
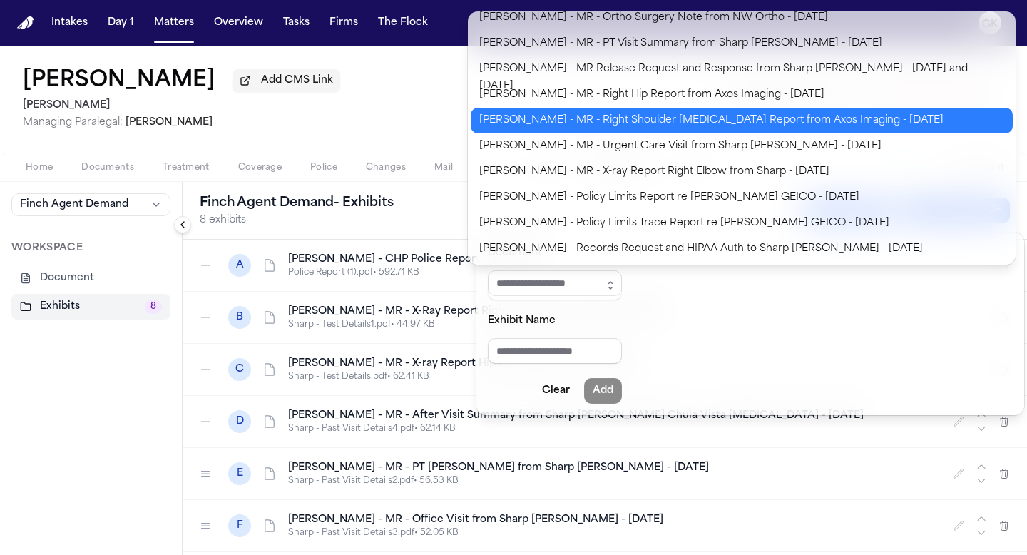
type input "**********"
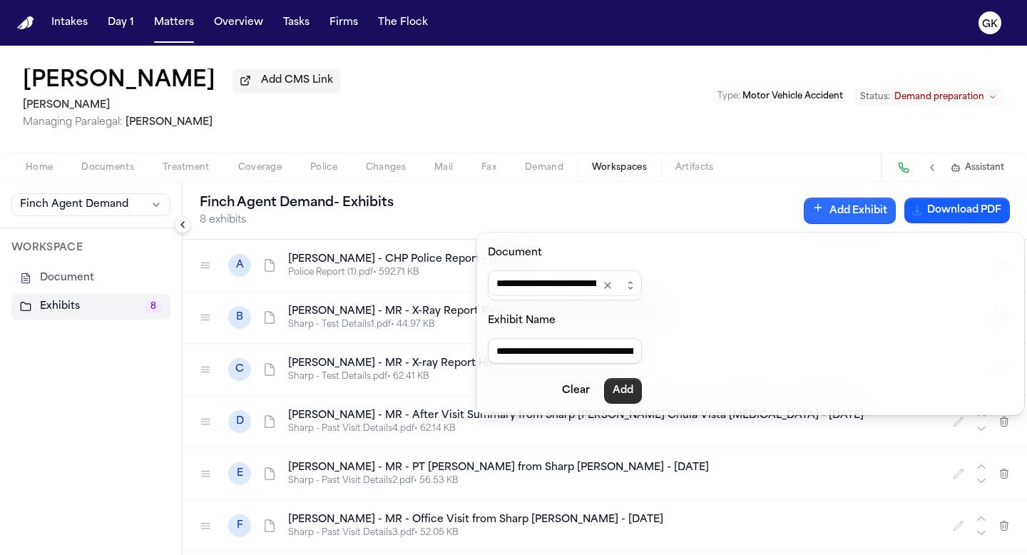
click at [636, 392] on button "Add" at bounding box center [623, 391] width 38 height 26
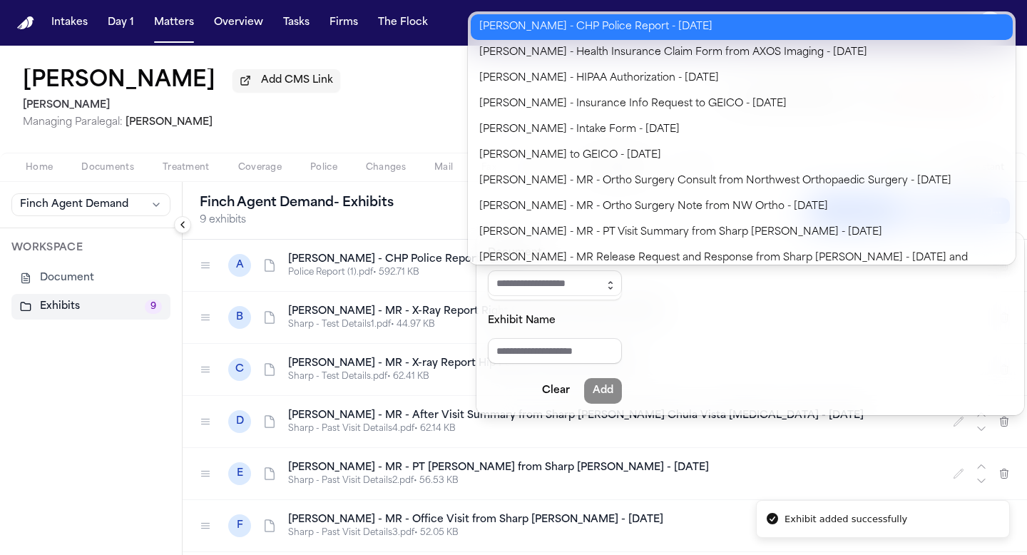
click at [622, 277] on button "button" at bounding box center [610, 285] width 23 height 30
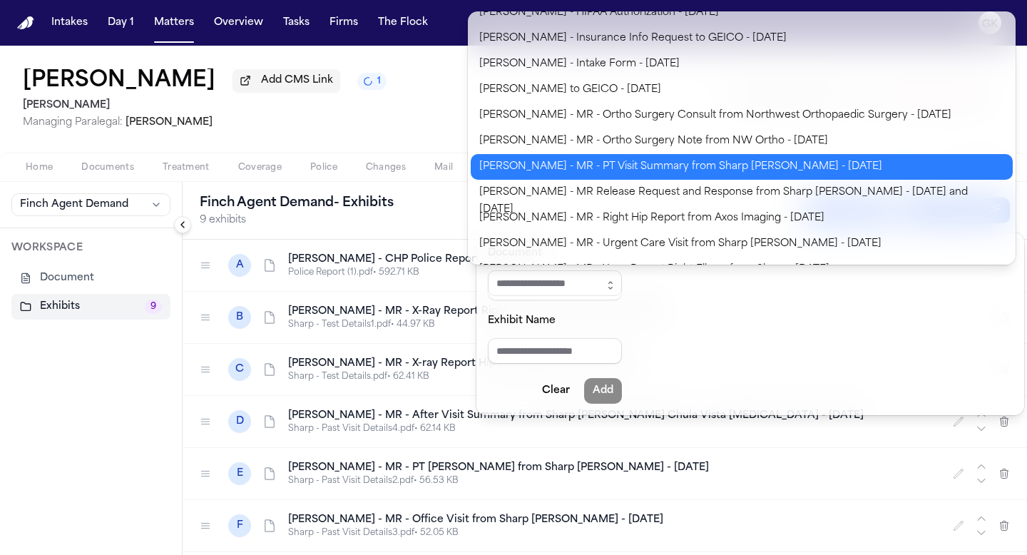
scroll to position [67, 0]
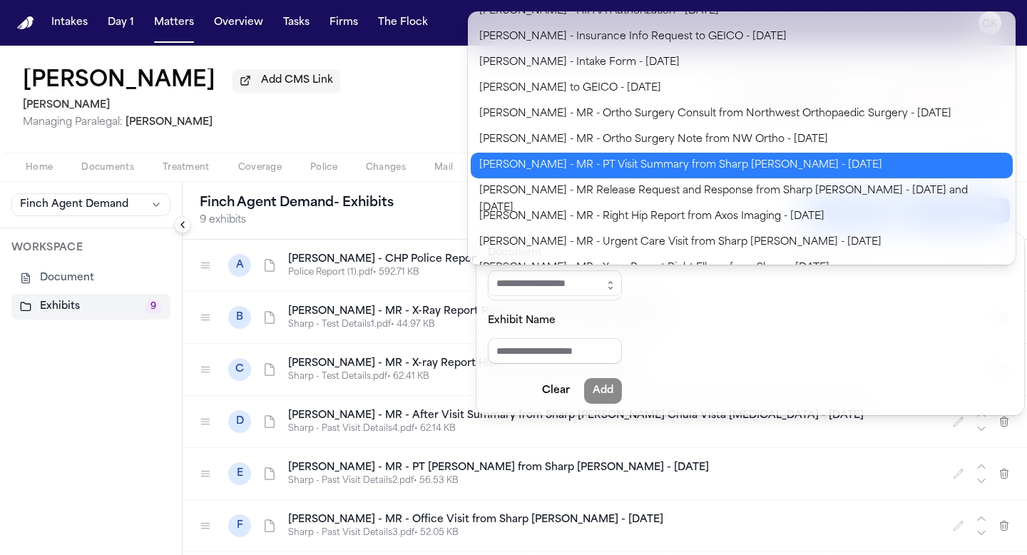
type input "**********"
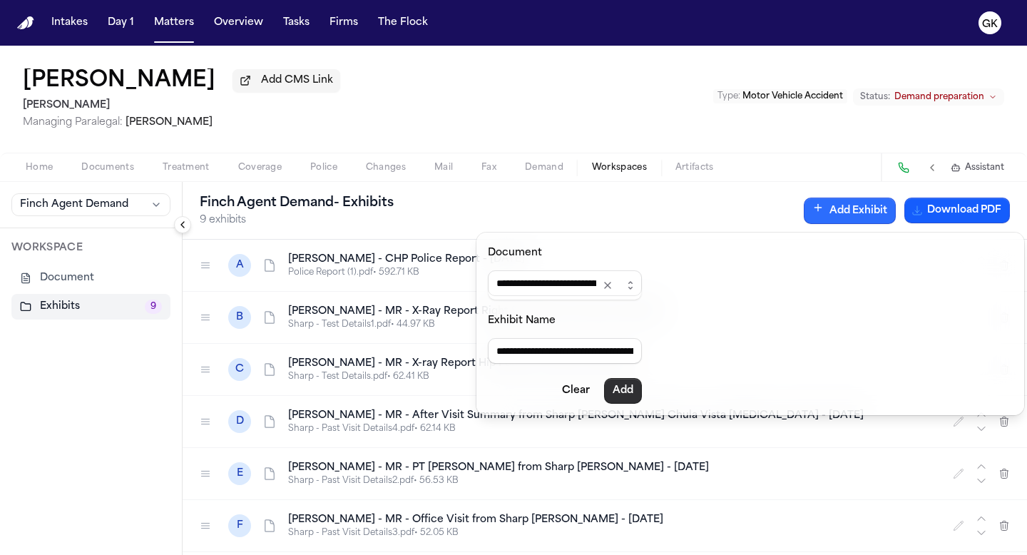
click at [638, 390] on button "Add" at bounding box center [623, 391] width 38 height 26
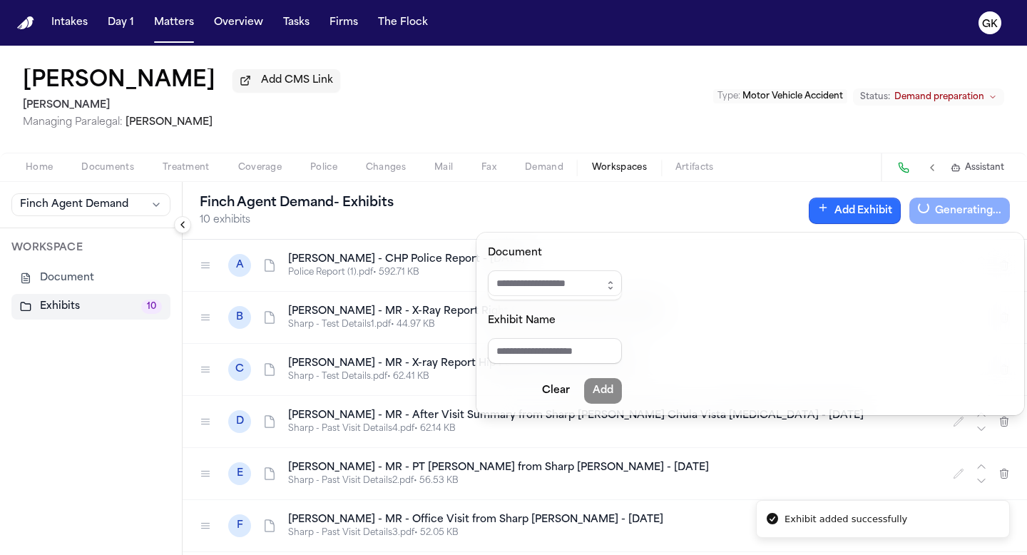
click at [840, 213] on button "Add Exhibit" at bounding box center [855, 211] width 92 height 26
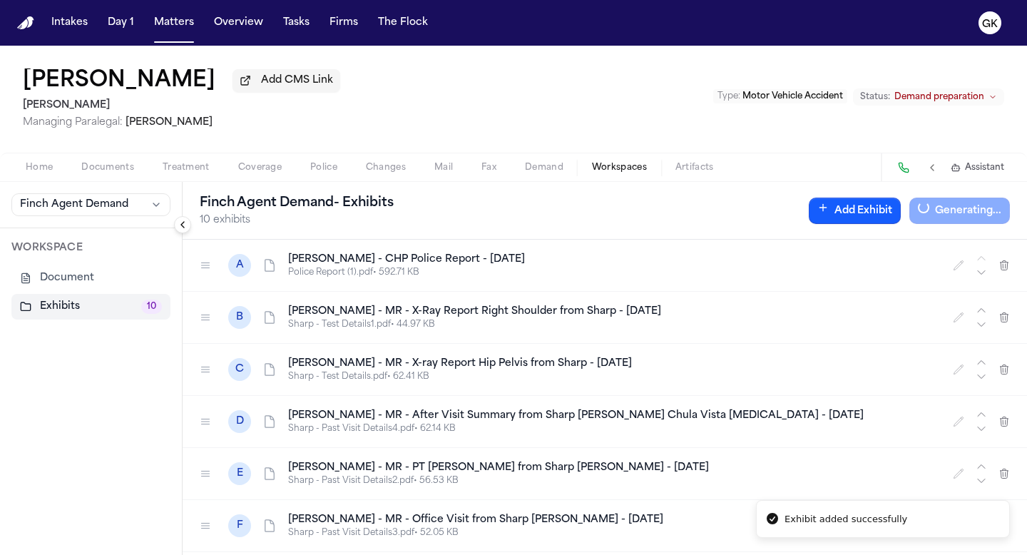
click at [855, 200] on div "[PERSON_NAME] Agent Demand - Exhibits 10 exhibits Add Exhibit Generating..." at bounding box center [605, 211] width 845 height 58
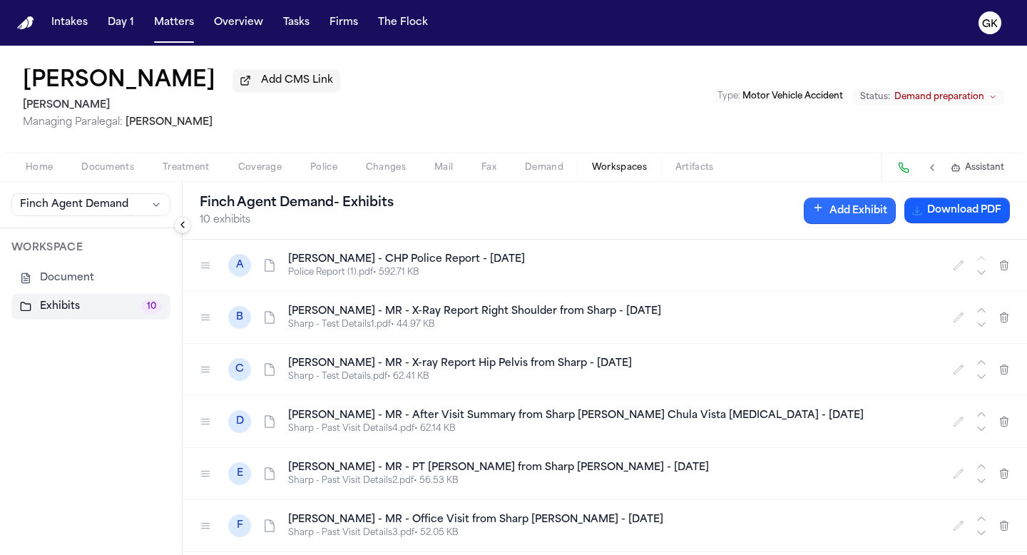
click at [853, 213] on button "Add Exhibit" at bounding box center [850, 211] width 92 height 26
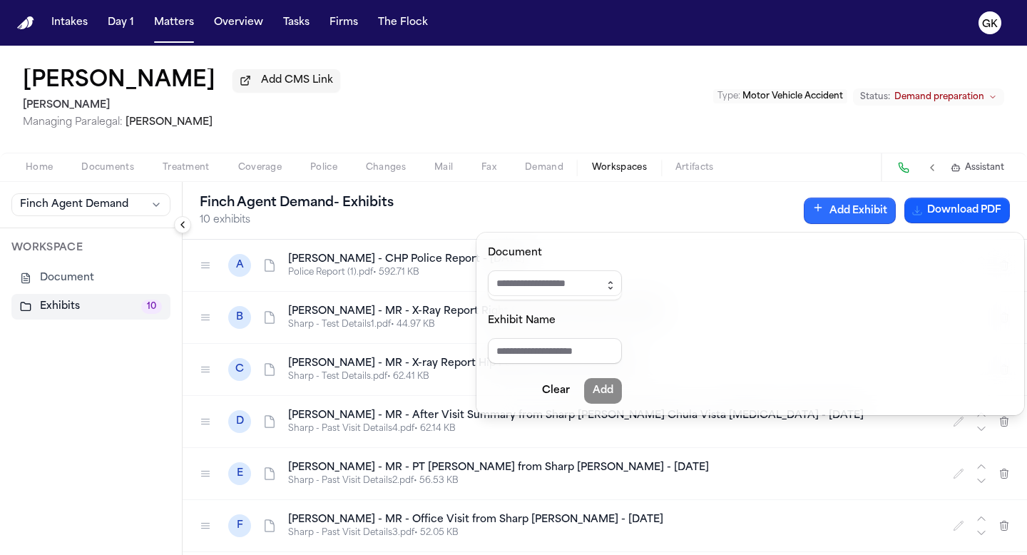
click at [618, 278] on button "button" at bounding box center [610, 285] width 23 height 30
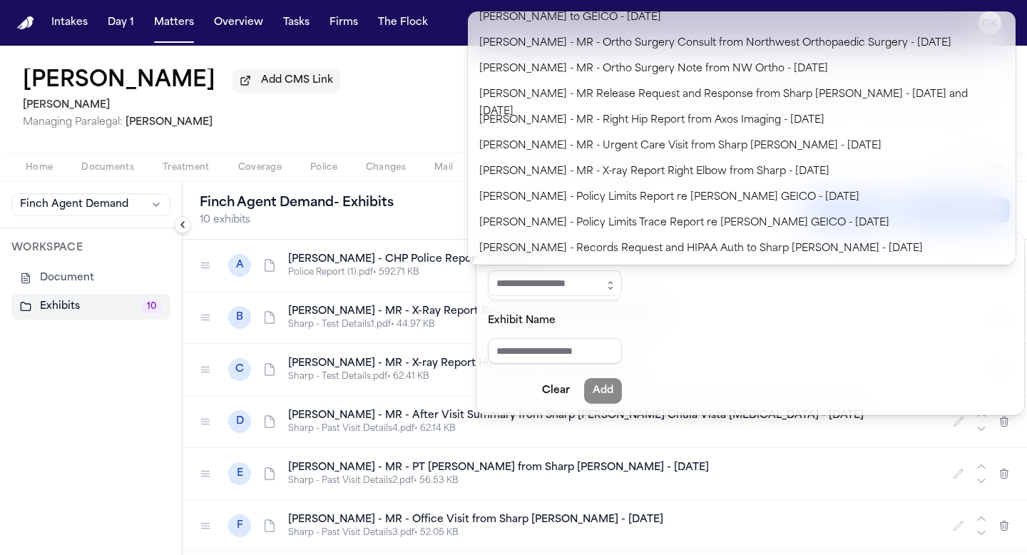
scroll to position [0, 0]
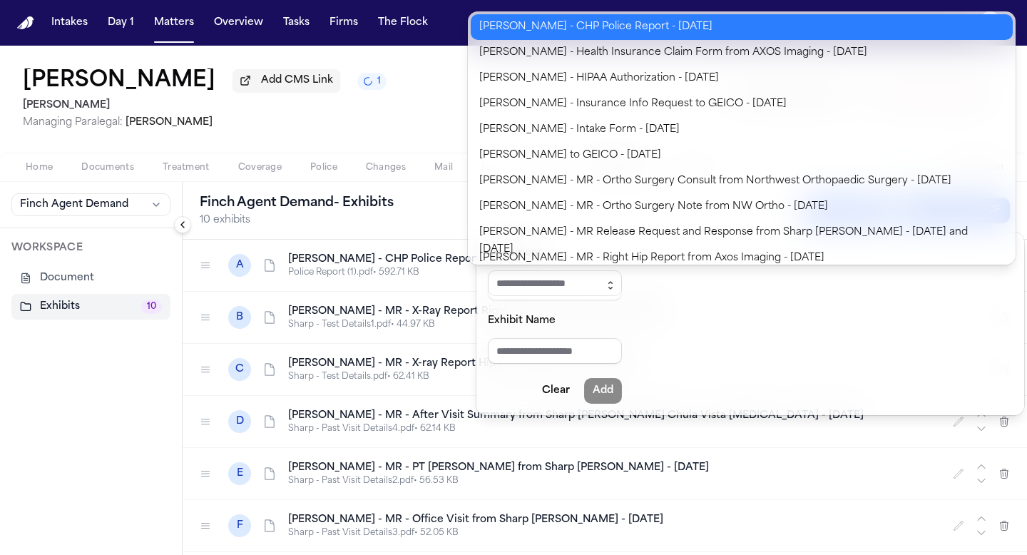
click at [616, 280] on icon "button" at bounding box center [610, 285] width 11 height 11
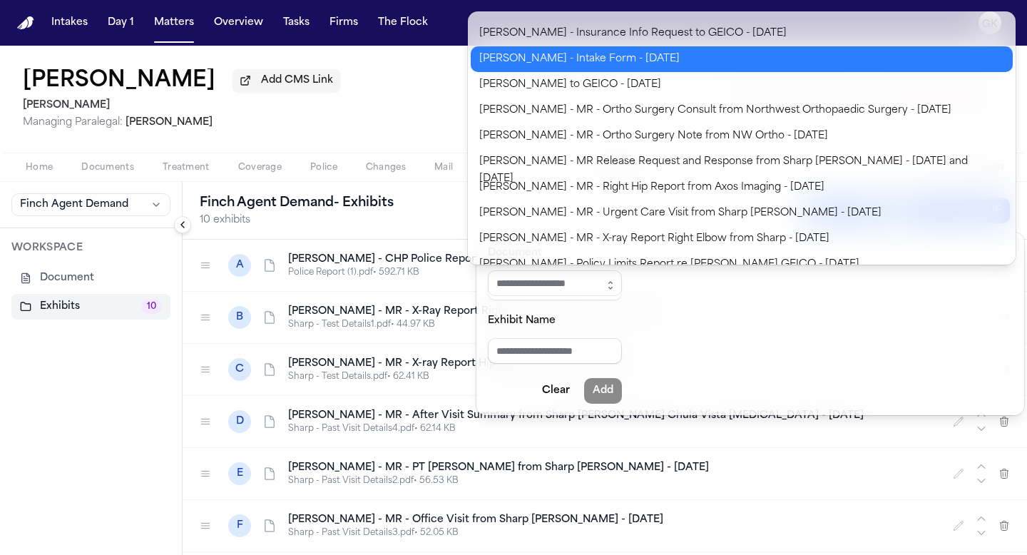
scroll to position [76, 0]
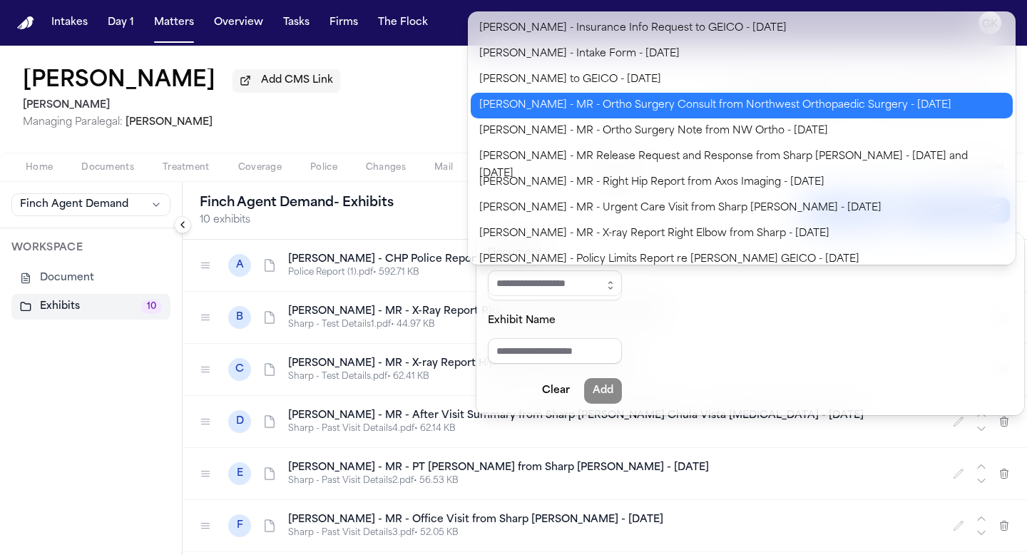
type input "**********"
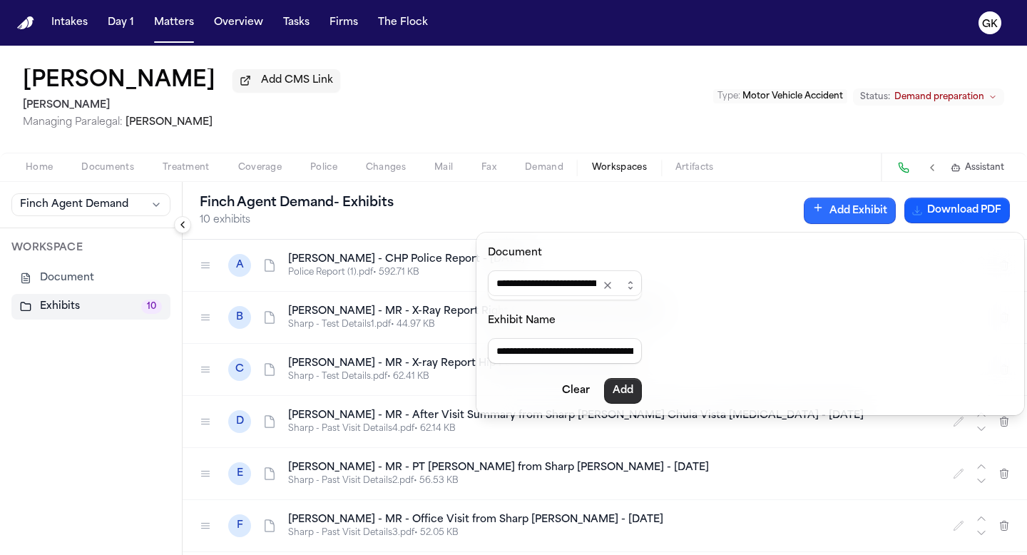
click at [631, 384] on button "Add" at bounding box center [623, 391] width 38 height 26
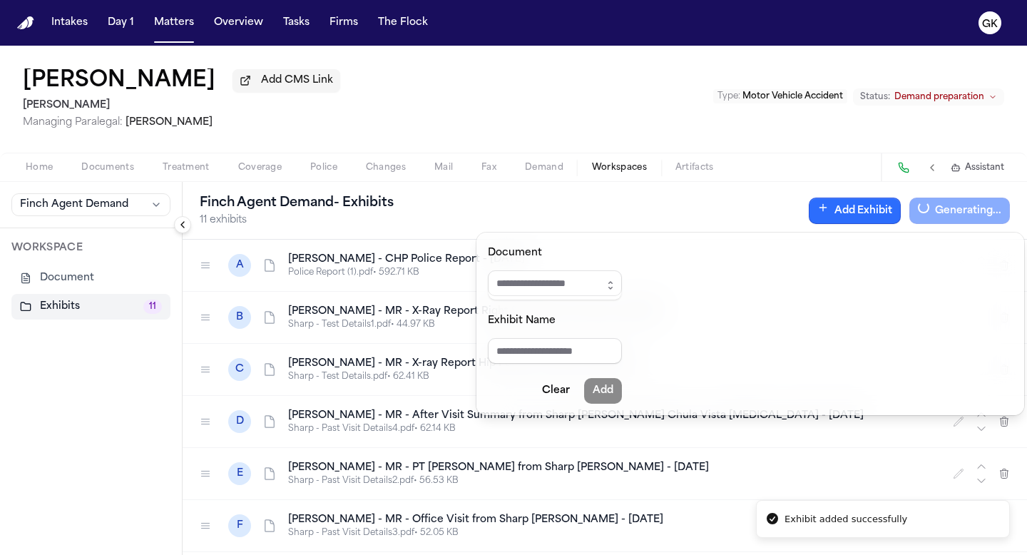
click at [864, 219] on button "Add Exhibit" at bounding box center [855, 211] width 92 height 26
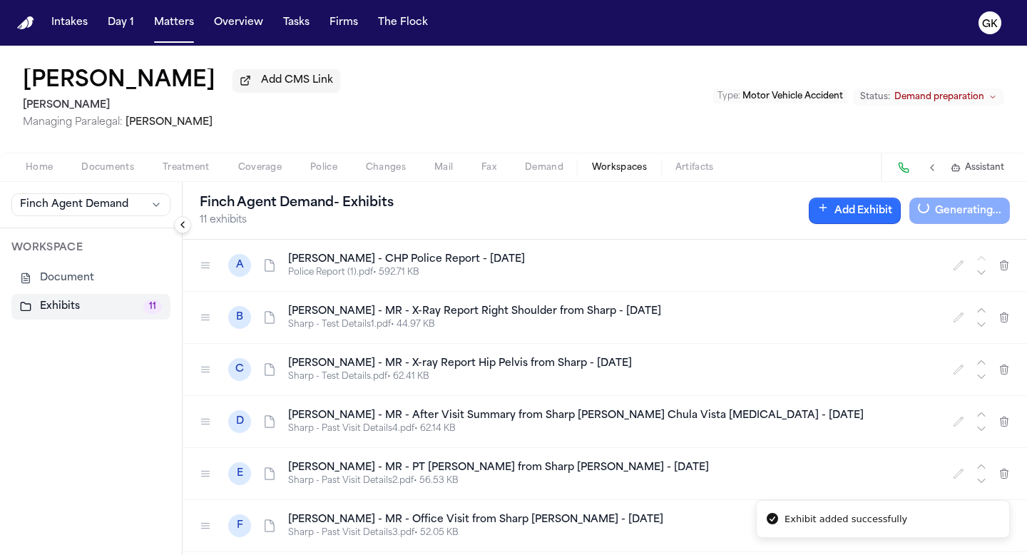
click at [850, 213] on button "Add Exhibit" at bounding box center [855, 211] width 92 height 26
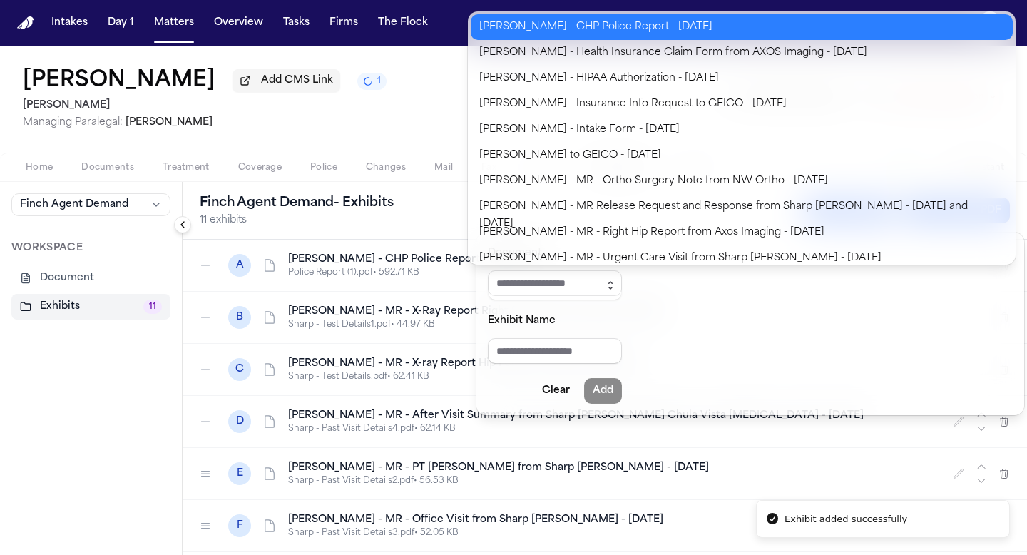
click at [616, 282] on icon "button" at bounding box center [610, 285] width 11 height 11
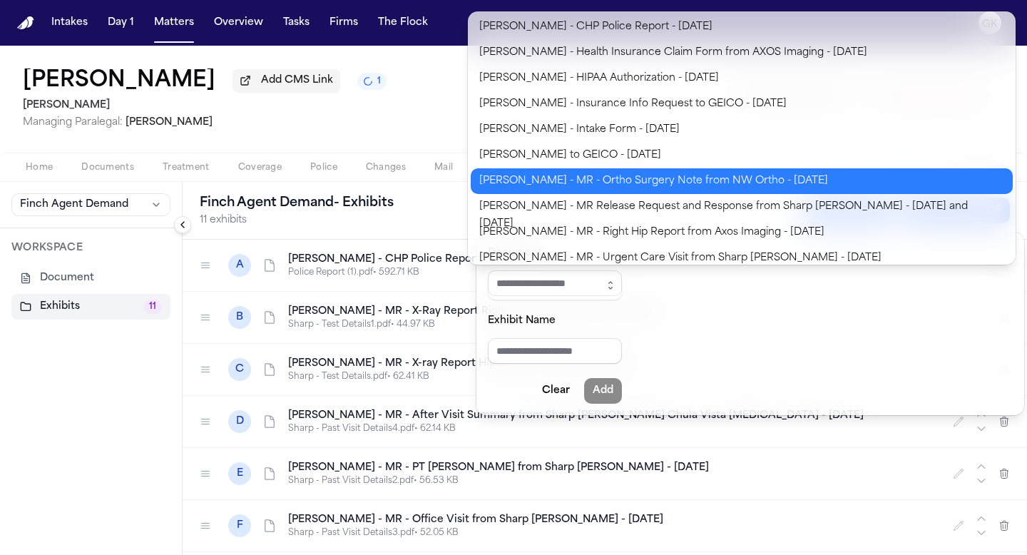
type input "**********"
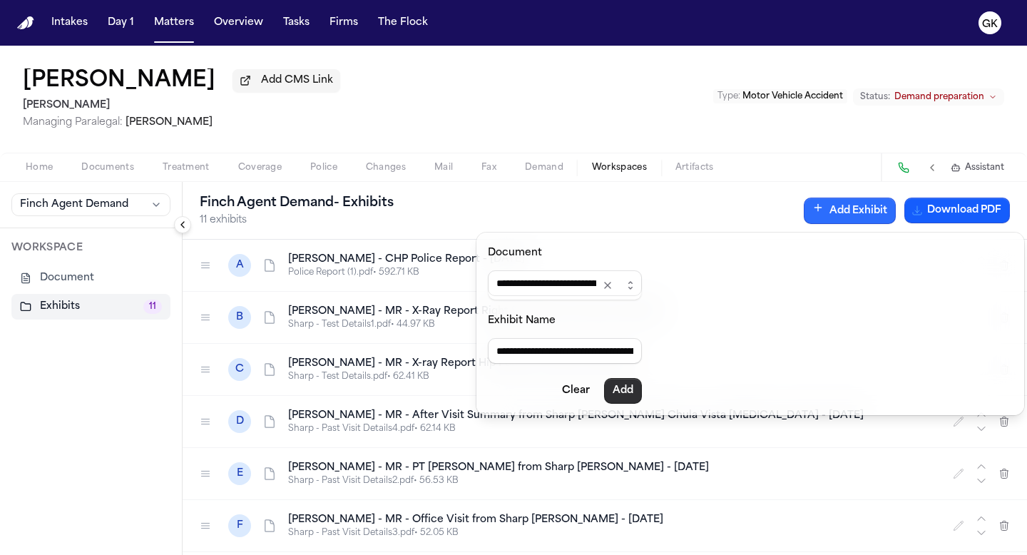
click at [634, 387] on button "Add" at bounding box center [623, 391] width 38 height 26
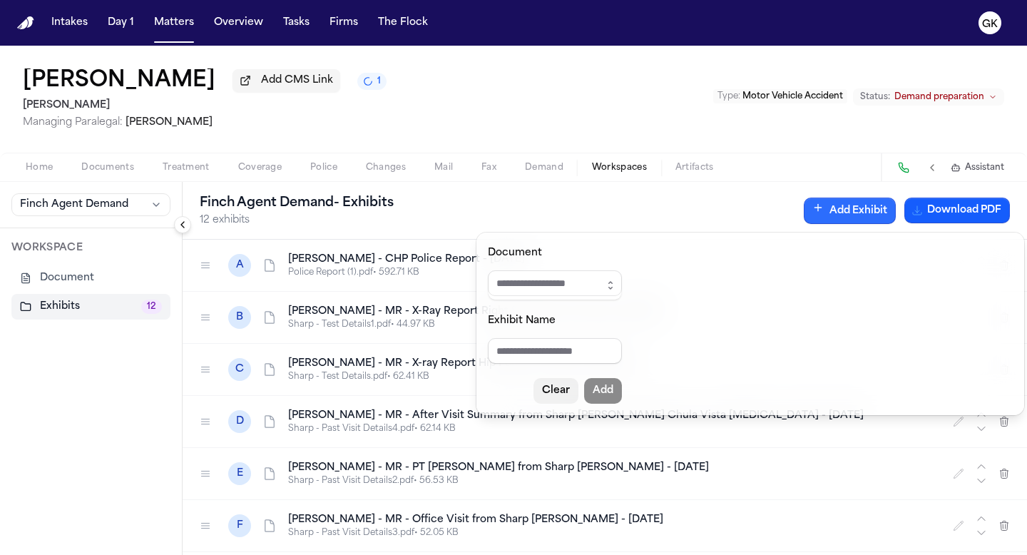
click at [561, 387] on button "Clear" at bounding box center [556, 391] width 45 height 26
click at [589, 216] on div "[PERSON_NAME] Agent Demand - Exhibits 12 exhibits Add Exhibit Download PDF" at bounding box center [605, 211] width 845 height 58
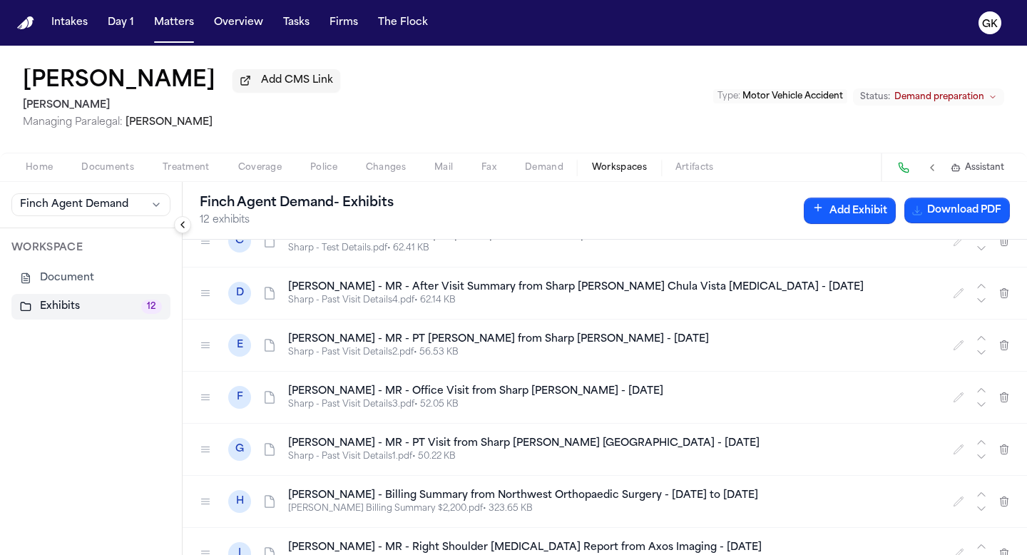
scroll to position [158, 0]
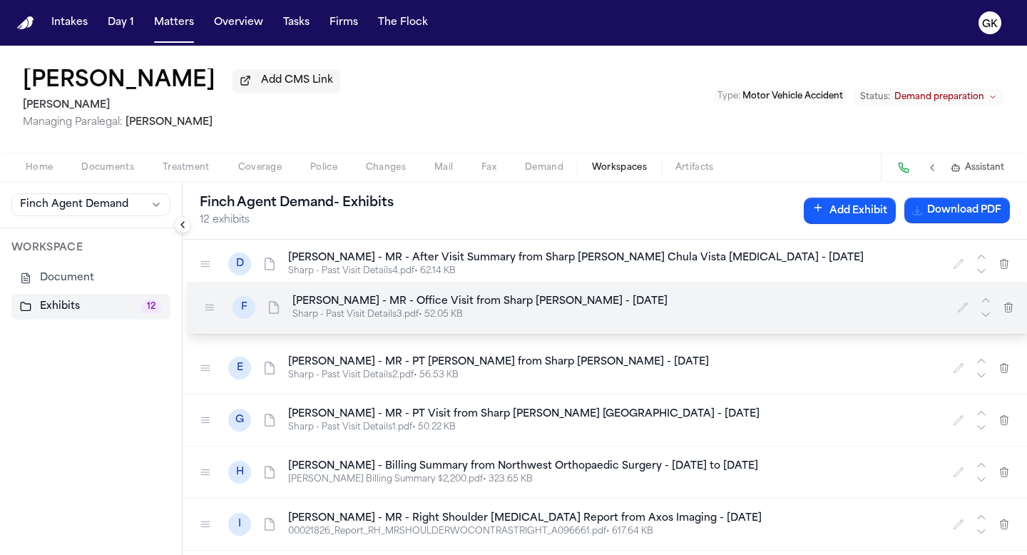
drag, startPoint x: 208, startPoint y: 373, endPoint x: 211, endPoint y: 313, distance: 60.0
click at [211, 312] on icon at bounding box center [209, 307] width 11 height 11
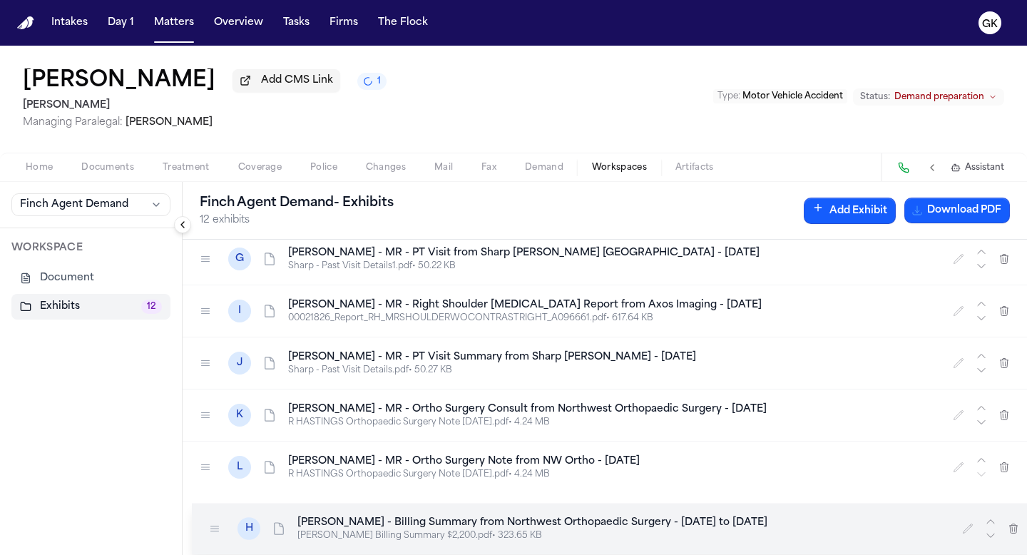
scroll to position [312, 0]
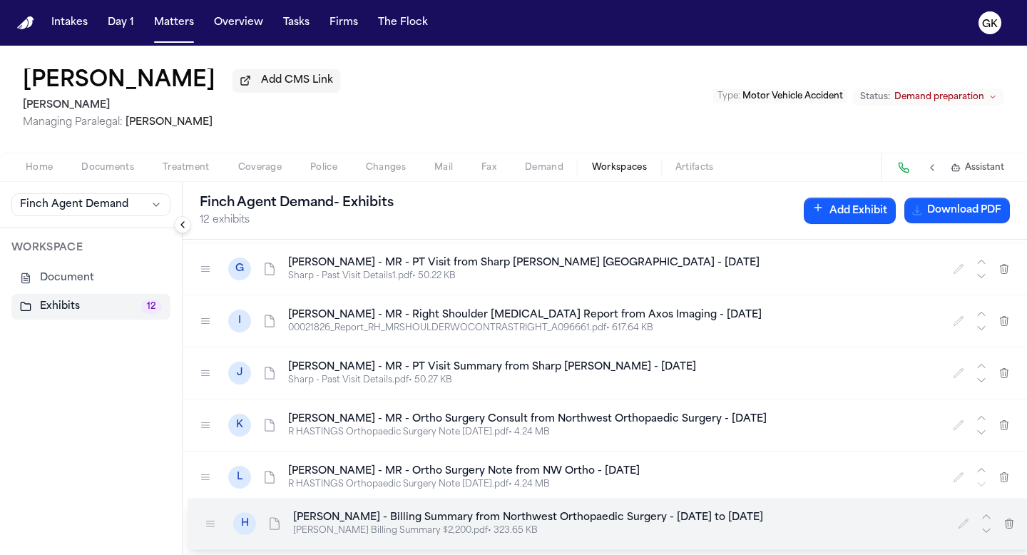
drag, startPoint x: 207, startPoint y: 327, endPoint x: 212, endPoint y: 519, distance: 192.0
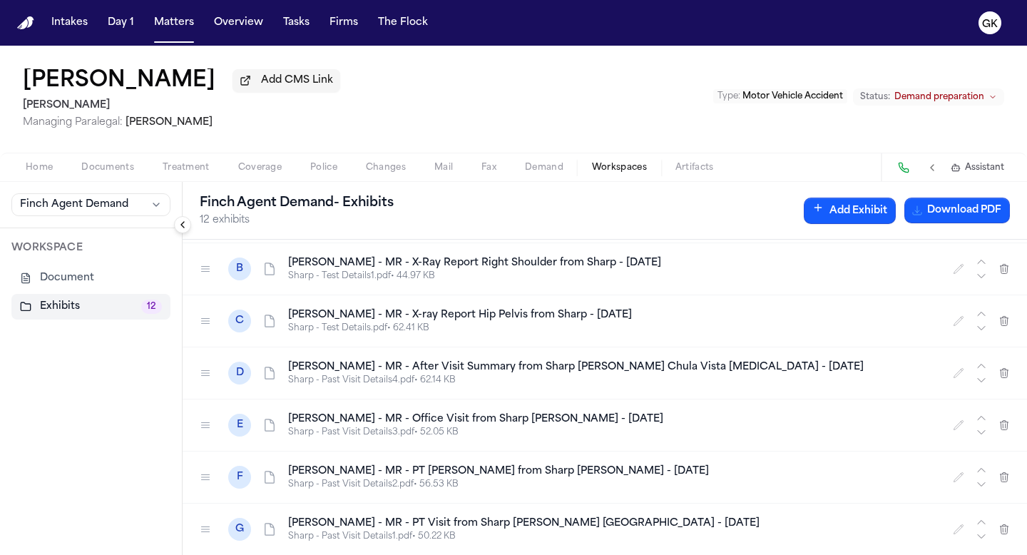
scroll to position [0, 0]
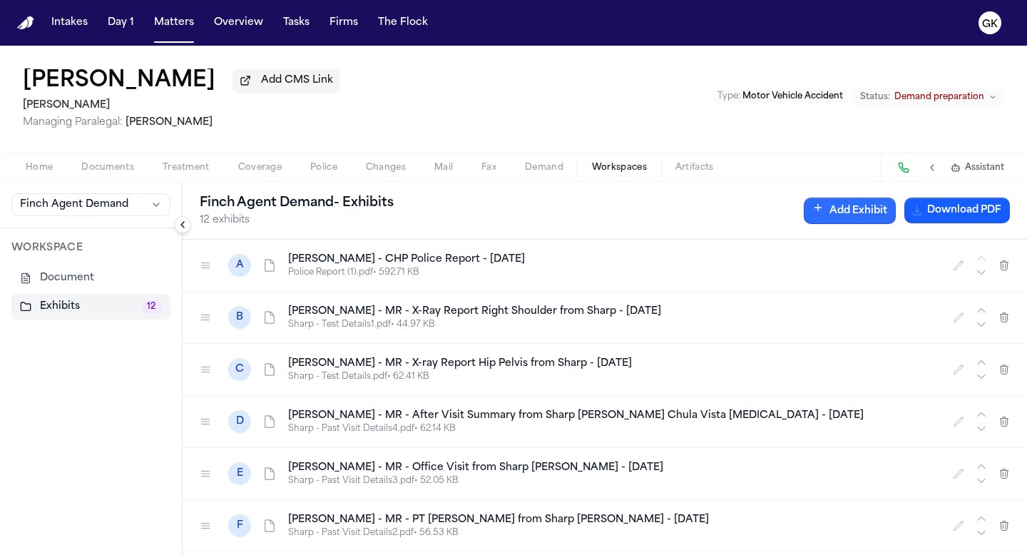
click at [838, 216] on button "Add Exhibit" at bounding box center [850, 211] width 92 height 26
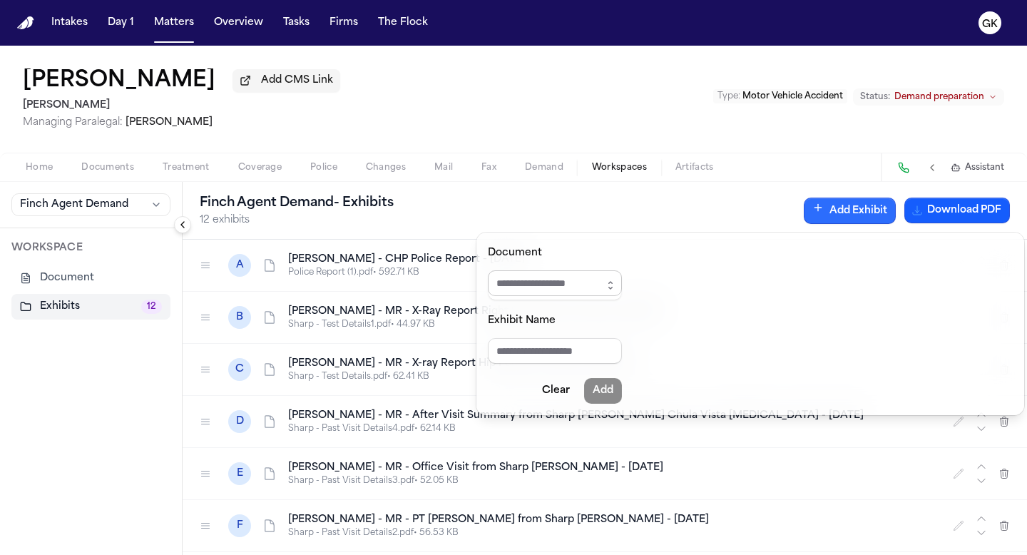
click at [609, 281] on input "Document" at bounding box center [555, 283] width 134 height 26
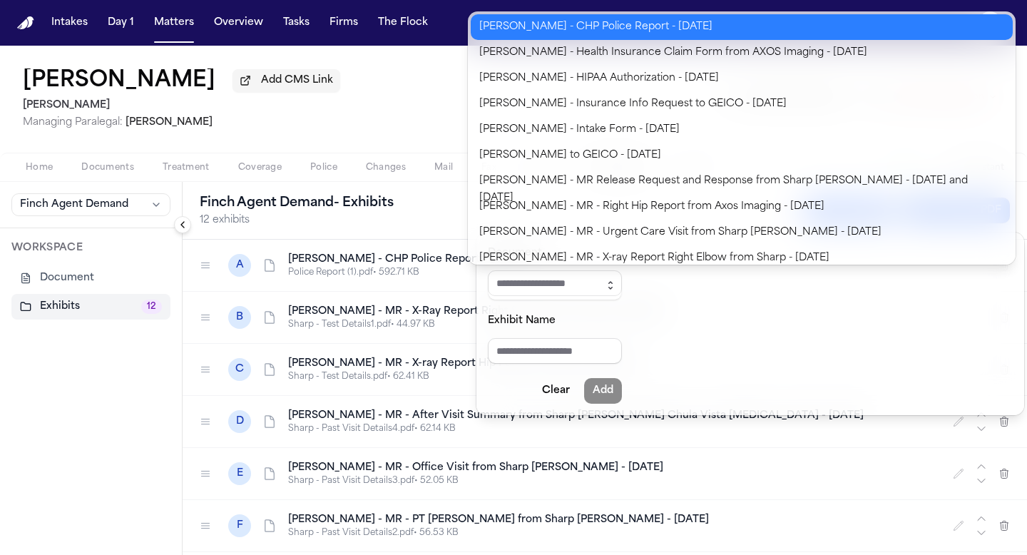
click at [622, 285] on button "button" at bounding box center [610, 285] width 23 height 30
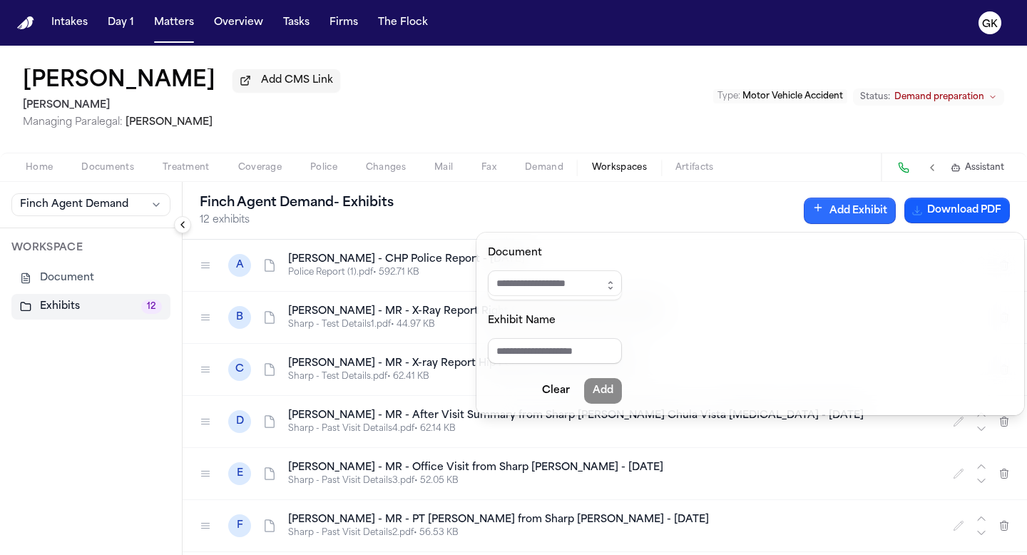
click at [417, 139] on div "**********" at bounding box center [513, 300] width 1027 height 509
click at [564, 392] on button "Clear" at bounding box center [556, 391] width 45 height 26
click at [817, 208] on icon "button" at bounding box center [818, 208] width 6 height 0
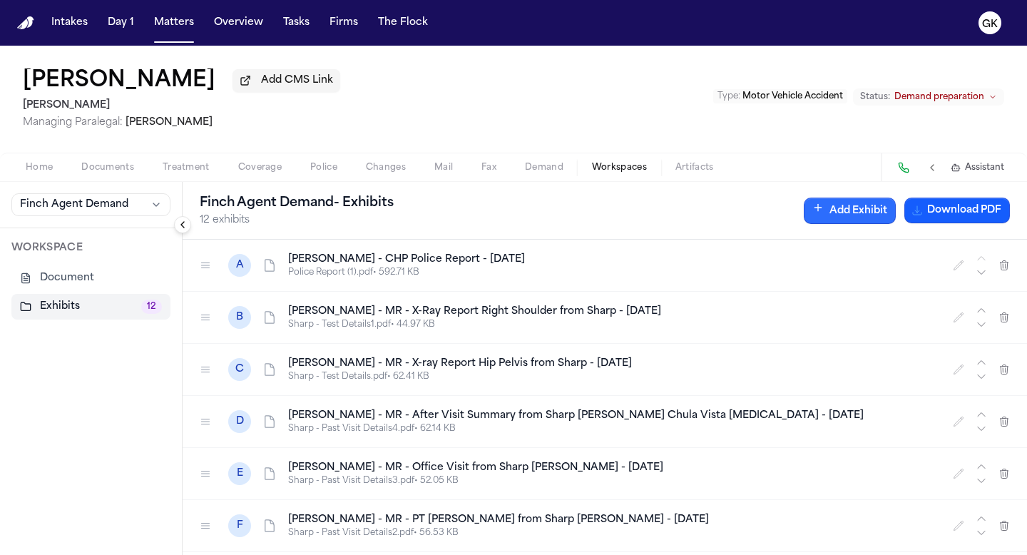
click at [857, 218] on button "Add Exhibit" at bounding box center [850, 211] width 92 height 26
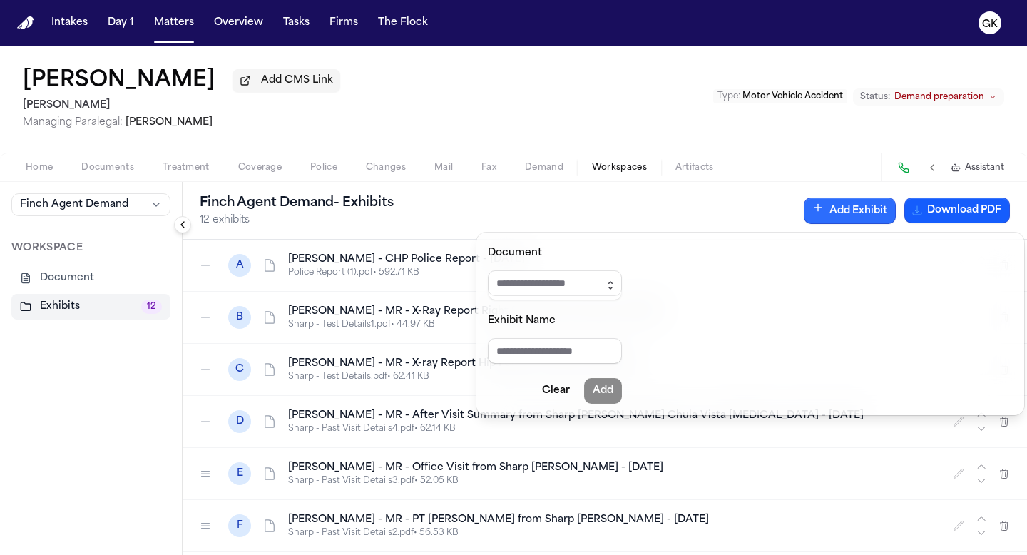
click at [616, 286] on icon "button" at bounding box center [610, 285] width 11 height 11
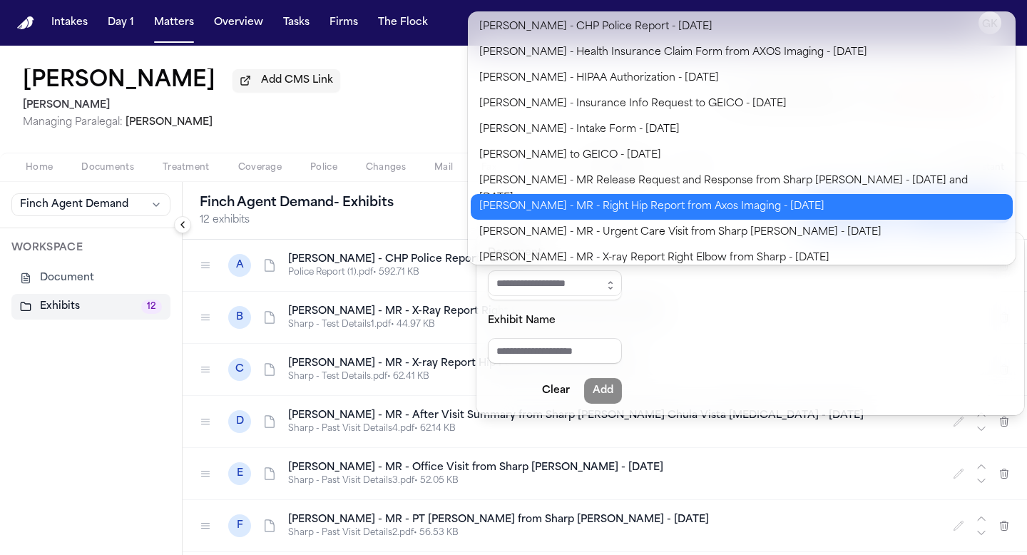
type input "**********"
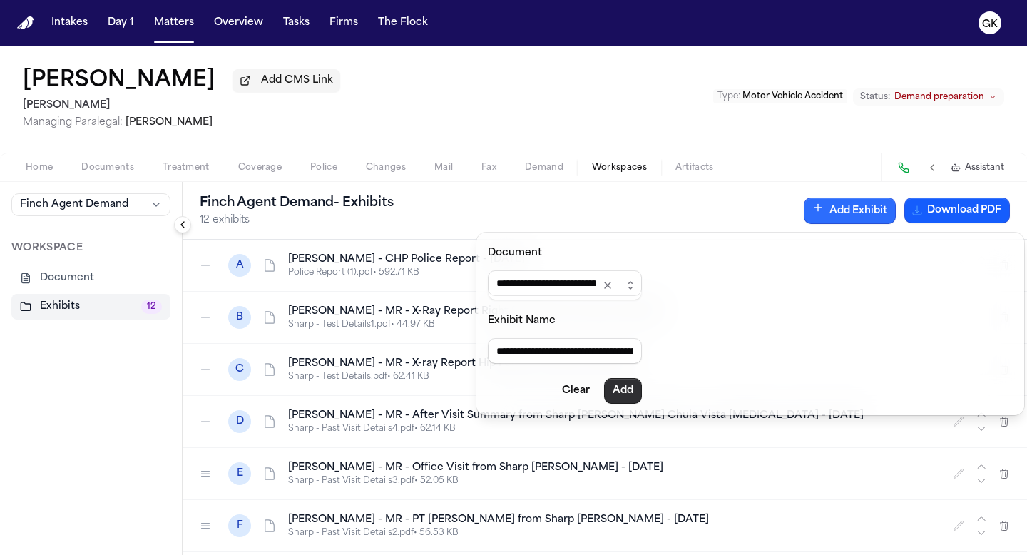
click at [636, 387] on button "Add" at bounding box center [623, 391] width 38 height 26
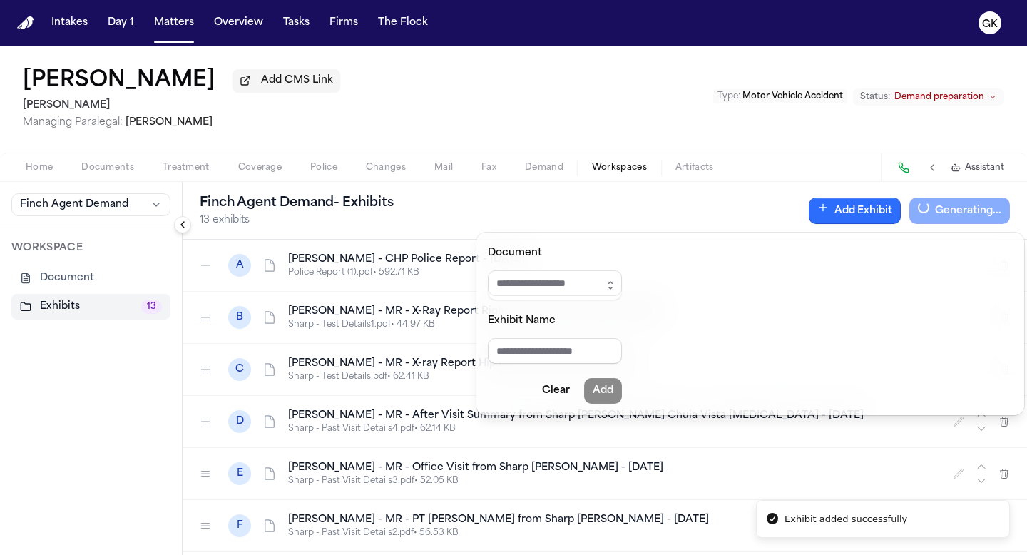
click at [733, 197] on div "[PERSON_NAME] Agent Demand - Exhibits 13 exhibits Add Exhibit Generating..." at bounding box center [605, 211] width 845 height 58
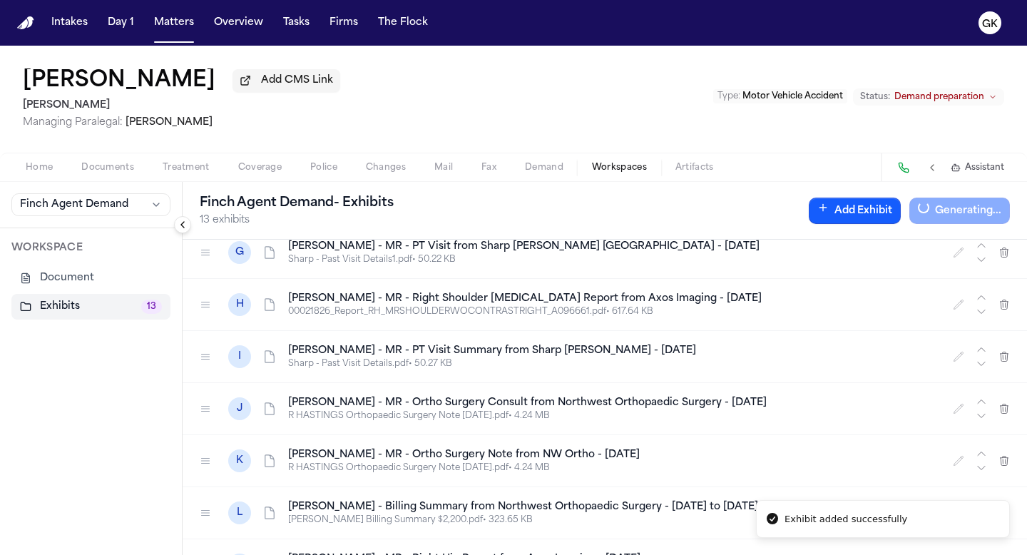
scroll to position [364, 0]
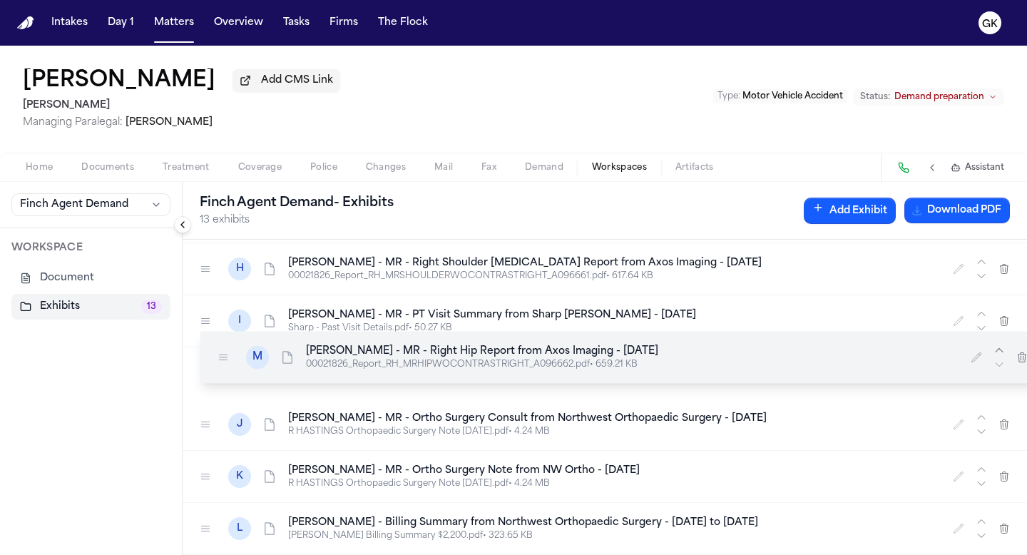
drag, startPoint x: 207, startPoint y: 531, endPoint x: 223, endPoint y: 359, distance: 172.7
click at [224, 359] on icon at bounding box center [223, 357] width 11 height 11
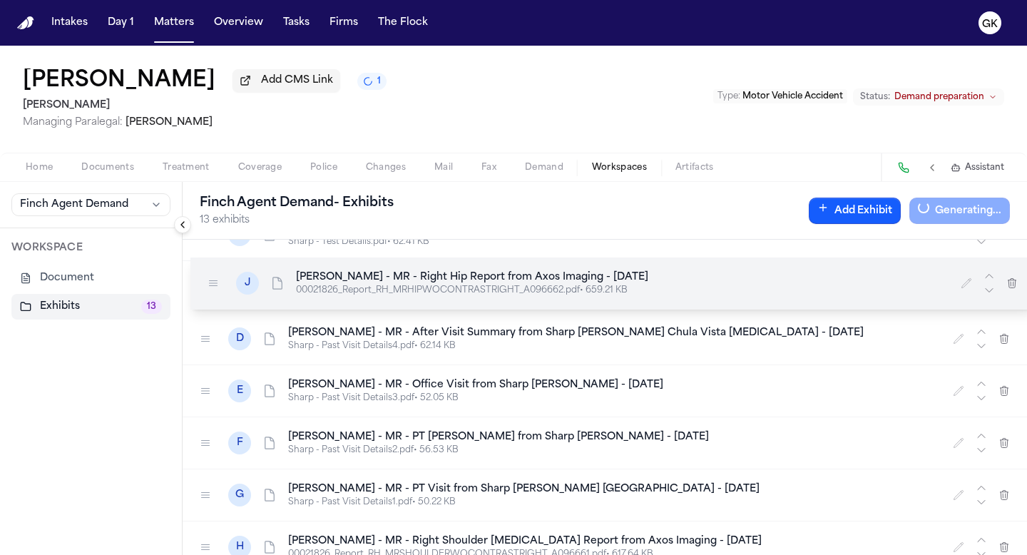
scroll to position [0, 0]
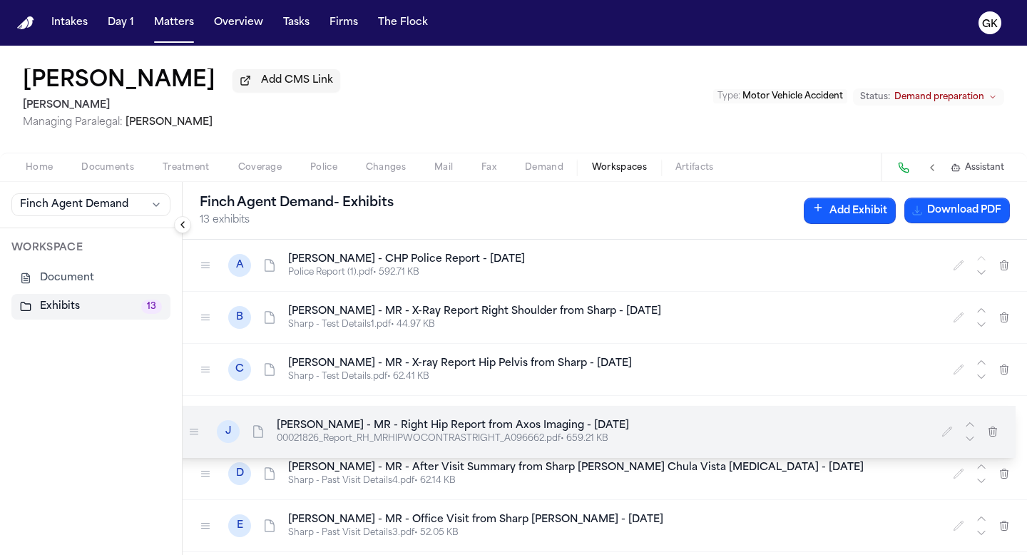
drag, startPoint x: 208, startPoint y: 370, endPoint x: 200, endPoint y: 424, distance: 54.9
click at [198, 429] on icon at bounding box center [194, 431] width 8 height 5
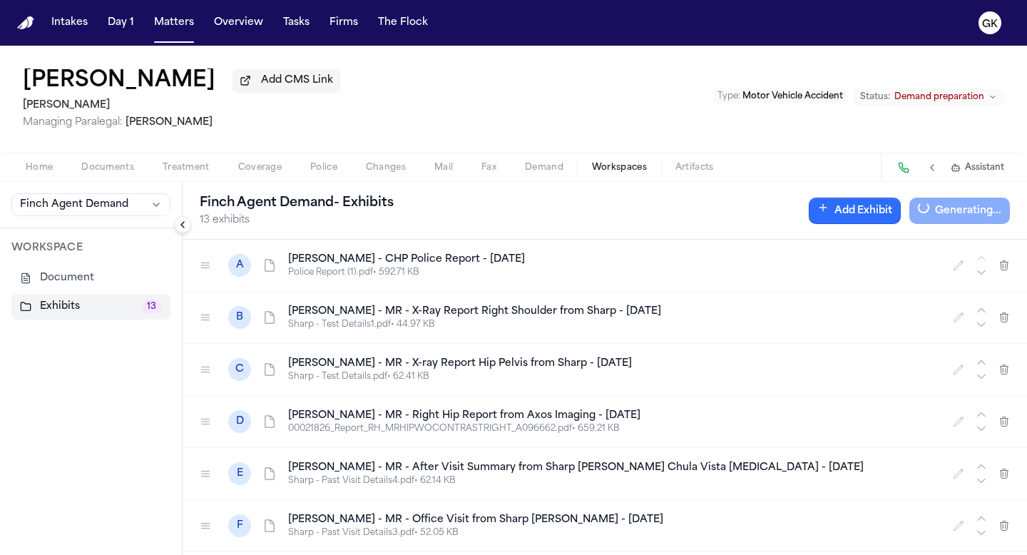
click at [856, 220] on button "Add Exhibit" at bounding box center [855, 211] width 92 height 26
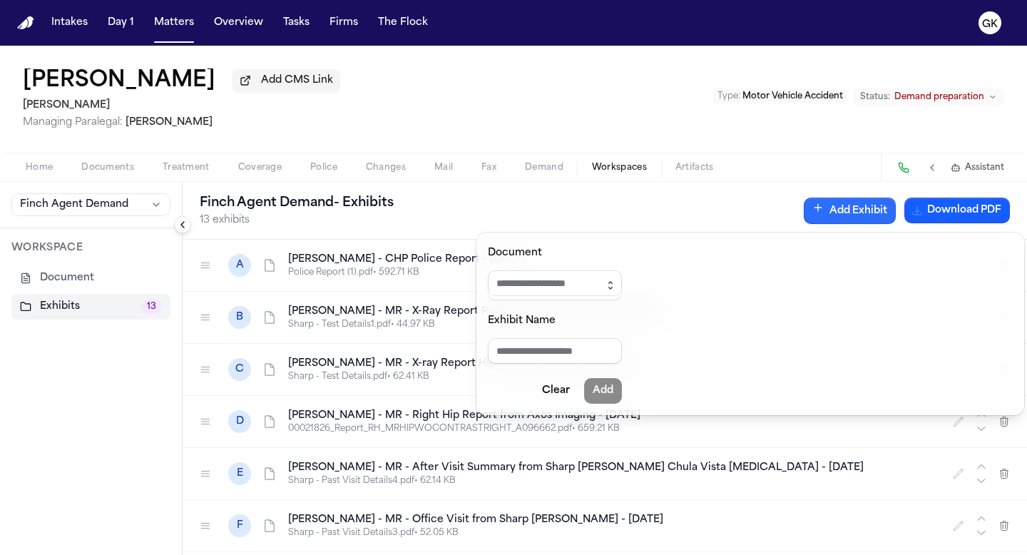
click at [616, 282] on icon "button" at bounding box center [610, 285] width 11 height 11
click at [726, 340] on div "Document Exhibit Name Clear Add" at bounding box center [751, 324] width 548 height 183
click at [558, 388] on button "Clear" at bounding box center [556, 391] width 45 height 26
click at [589, 195] on div "[PERSON_NAME] Agent Demand - Exhibits 13 exhibits Add Exhibit Download PDF" at bounding box center [605, 211] width 845 height 58
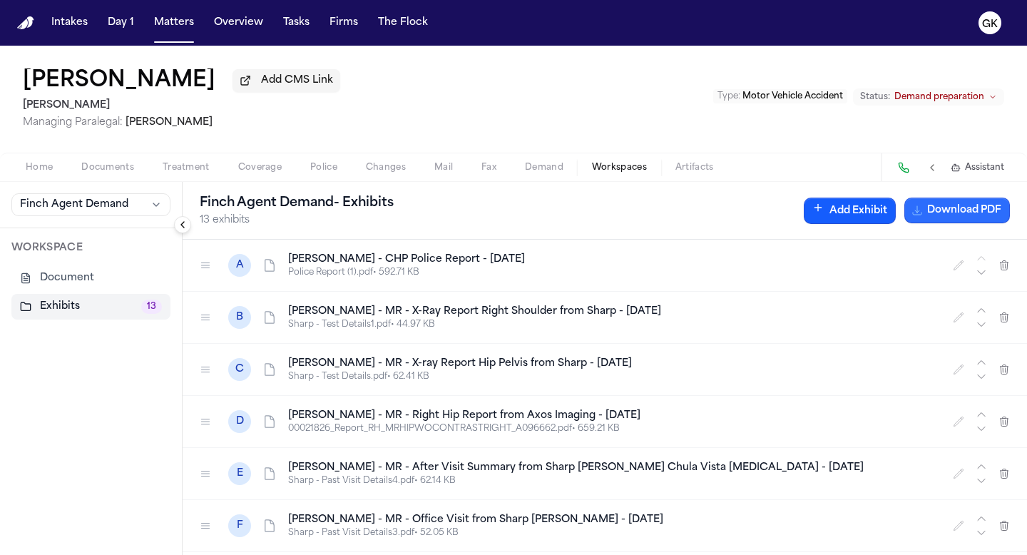
click at [972, 223] on button "Download PDF" at bounding box center [958, 211] width 106 height 26
click at [953, 271] on icon "button" at bounding box center [958, 265] width 11 height 11
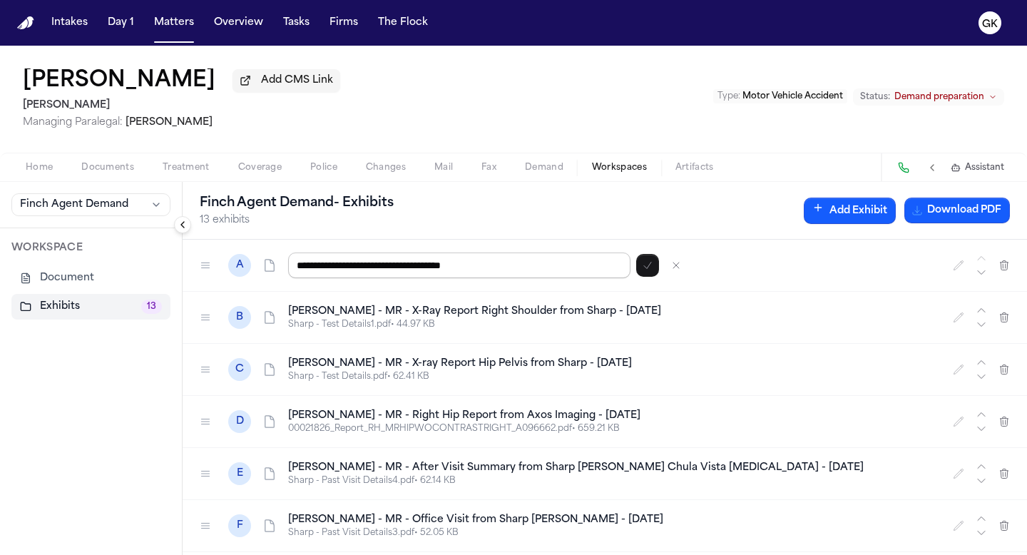
drag, startPoint x: 457, startPoint y: 267, endPoint x: 580, endPoint y: 278, distance: 123.9
click at [580, 278] on input "**********" at bounding box center [459, 266] width 342 height 26
type input "**********"
click at [643, 271] on icon "button" at bounding box center [647, 265] width 11 height 11
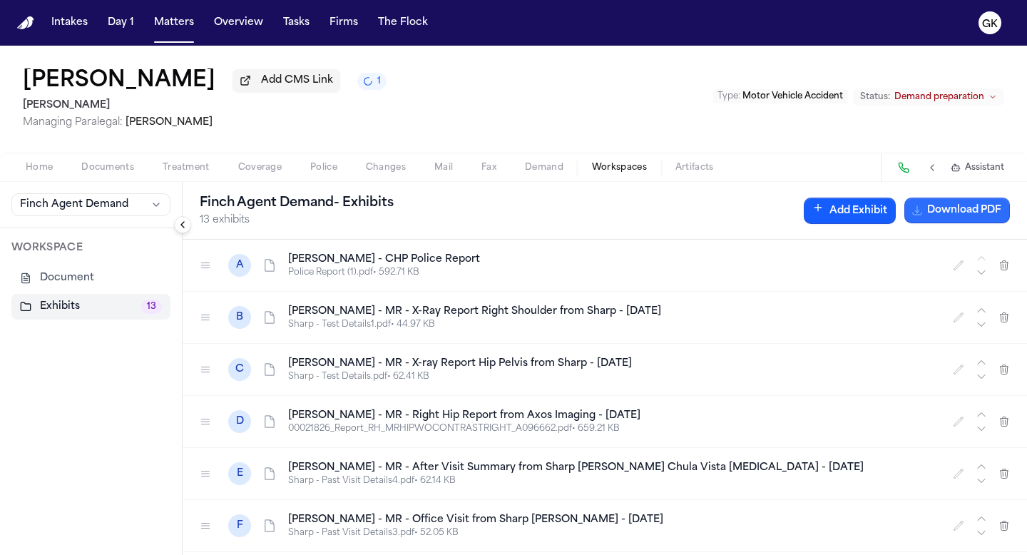
click at [995, 221] on button "Download PDF" at bounding box center [958, 211] width 106 height 26
click at [22, 31] on nav "Intakes Day 1 Matters Overview Tasks Firms The Flock GK" at bounding box center [513, 23] width 1027 height 46
click at [27, 28] on img "Home" at bounding box center [25, 23] width 17 height 14
